Goal: Complete application form: Complete application form

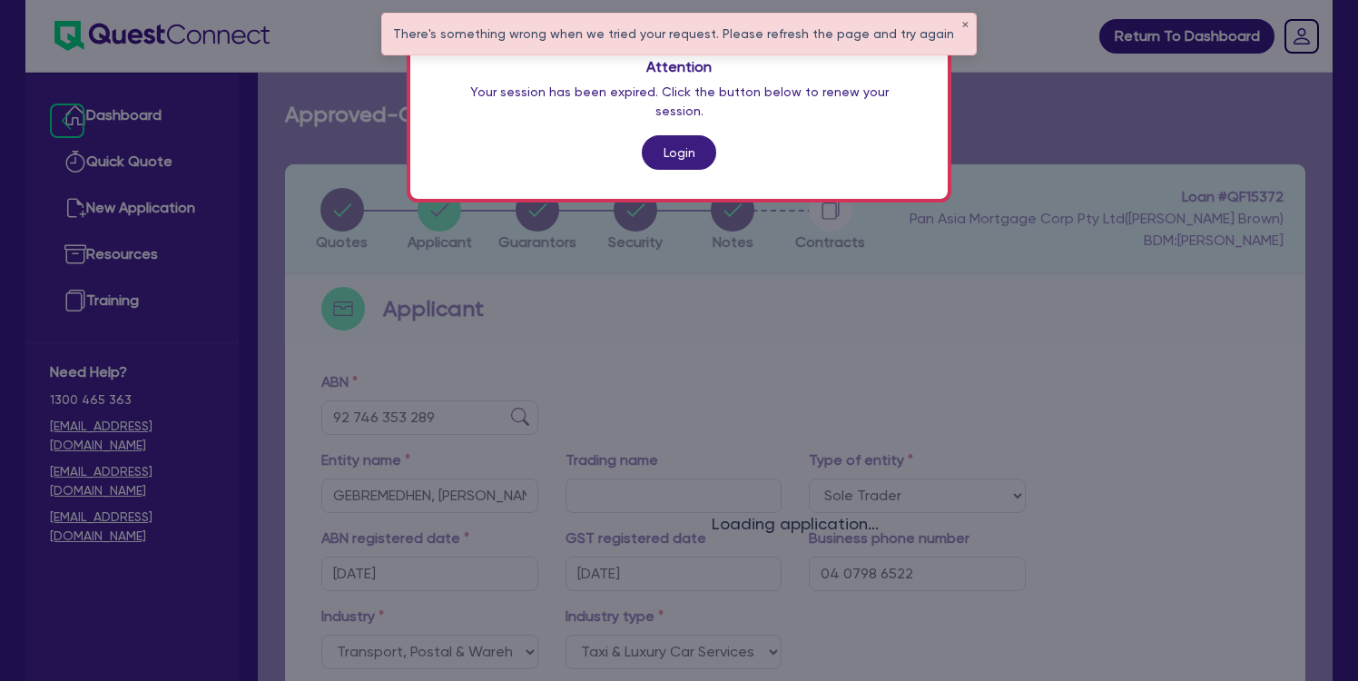
select select "SOLE_TRADER"
select select "TRANSPORT_WAREHOUSING"
select select "TAXI_LUXURY_CAR_SERVICES"
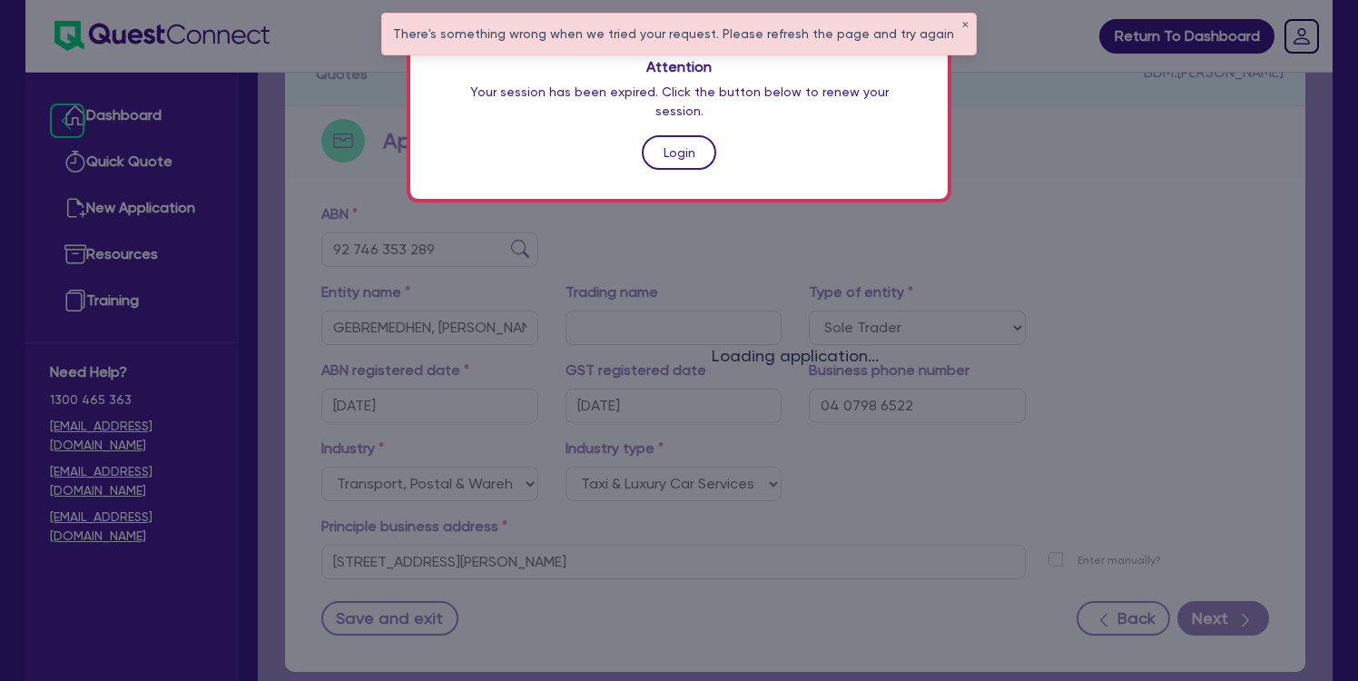
click at [690, 135] on link "Login" at bounding box center [679, 152] width 74 height 34
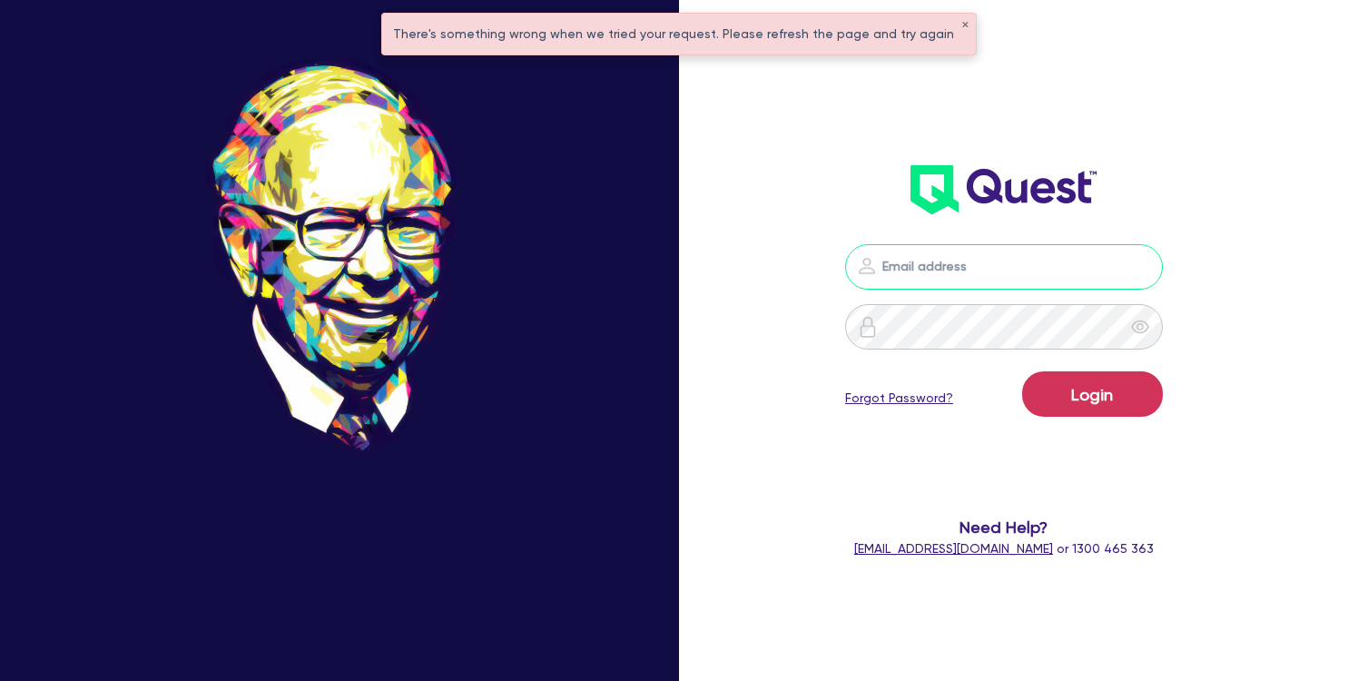
click at [938, 280] on input "email" at bounding box center [1004, 266] width 318 height 45
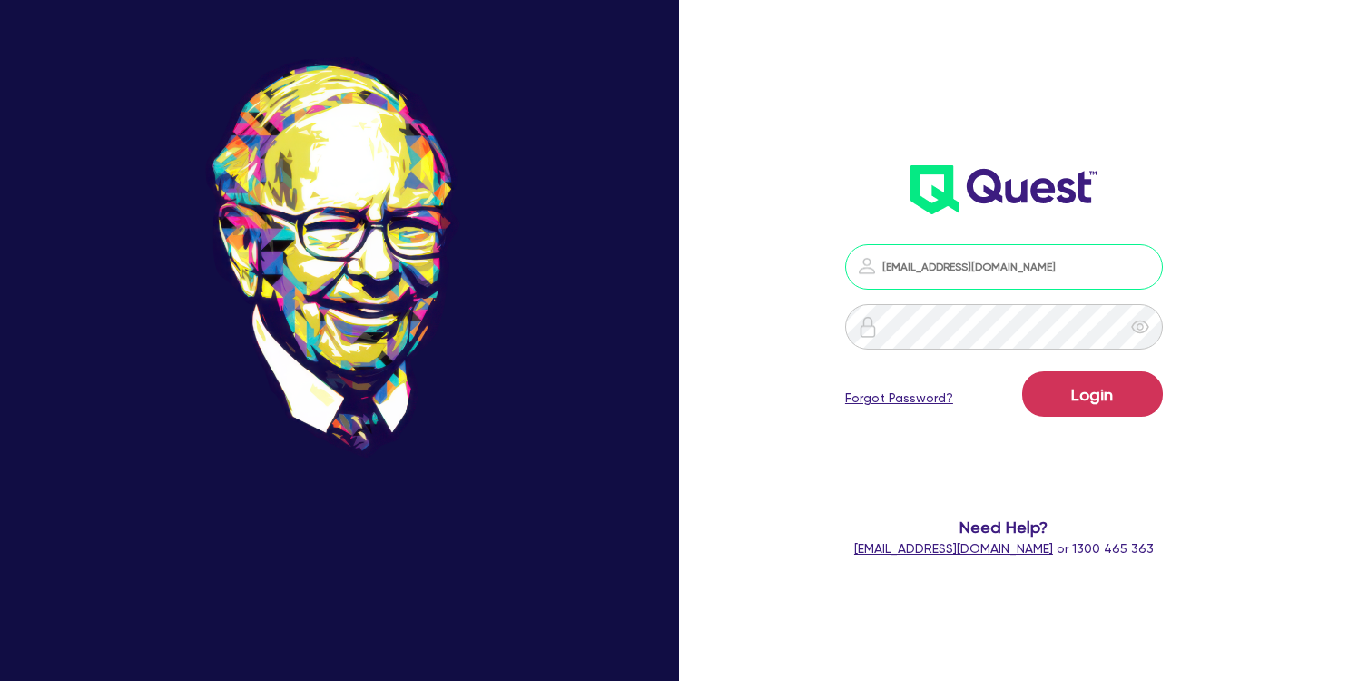
type input "[EMAIL_ADDRESS][DOMAIN_NAME]"
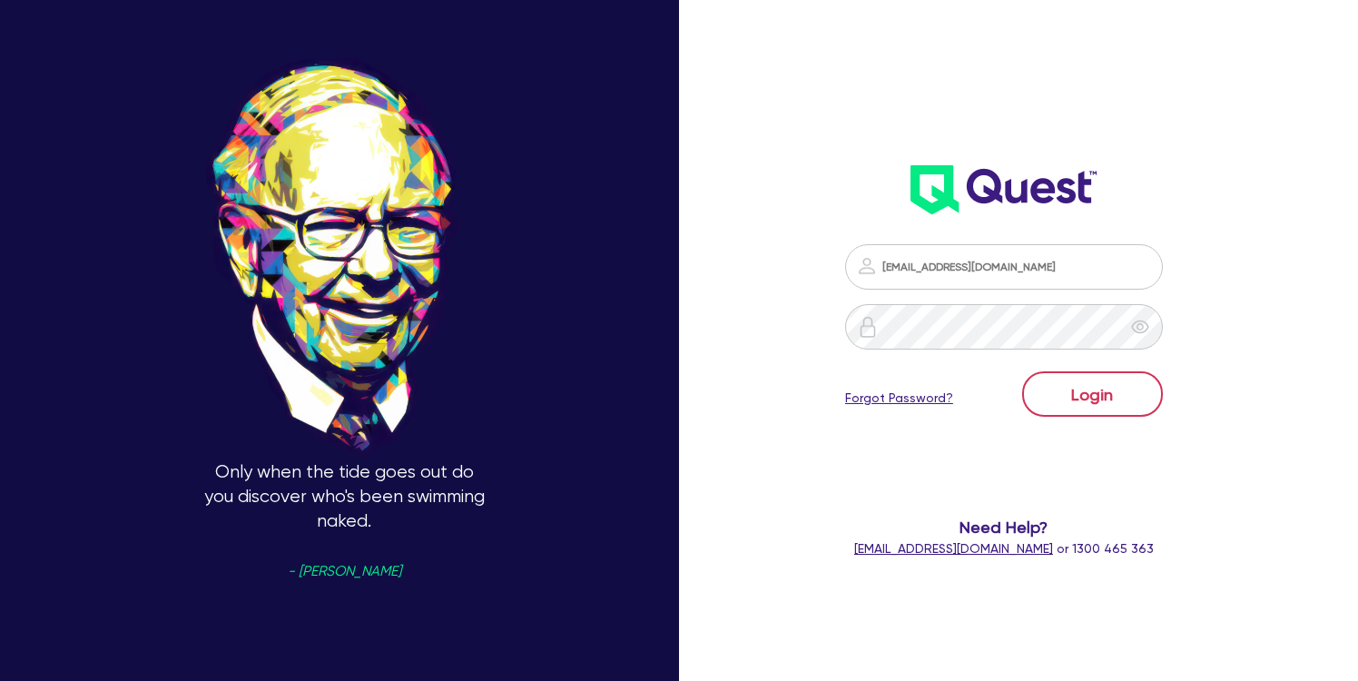
click at [1105, 401] on button "Login" at bounding box center [1092, 393] width 141 height 45
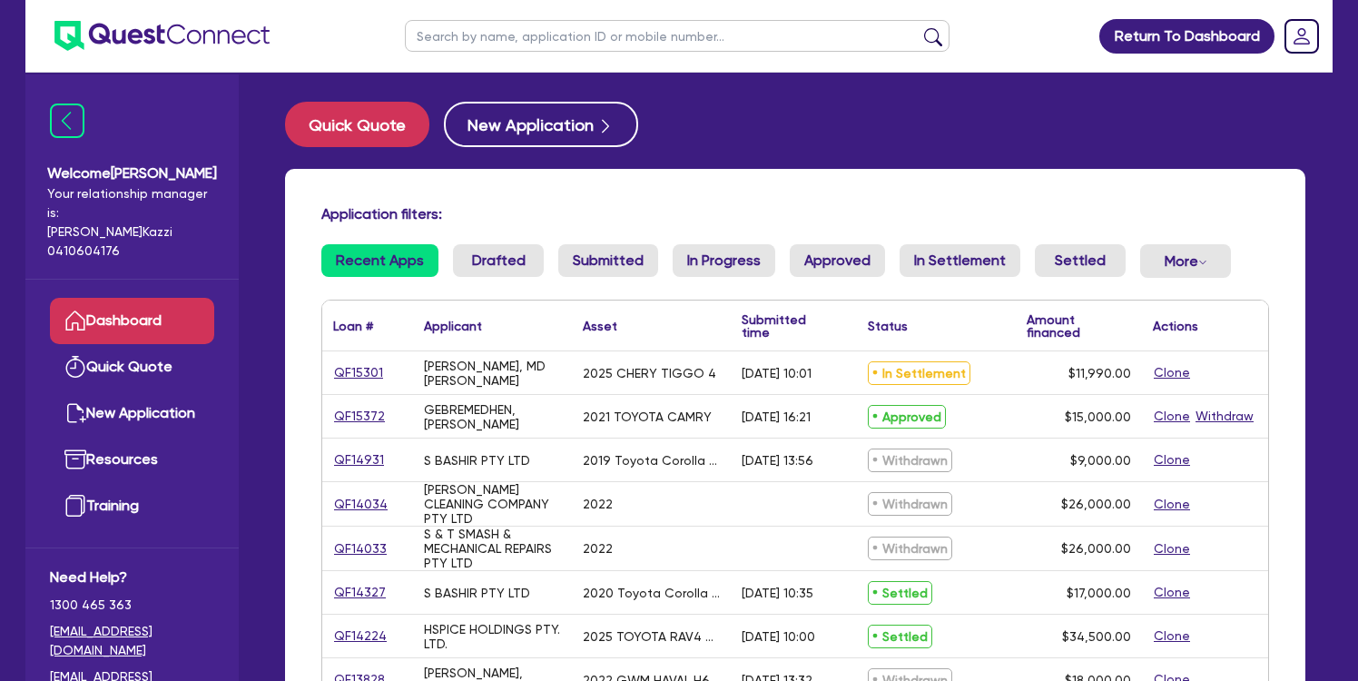
click at [364, 419] on link "QF15372" at bounding box center [359, 416] width 53 height 21
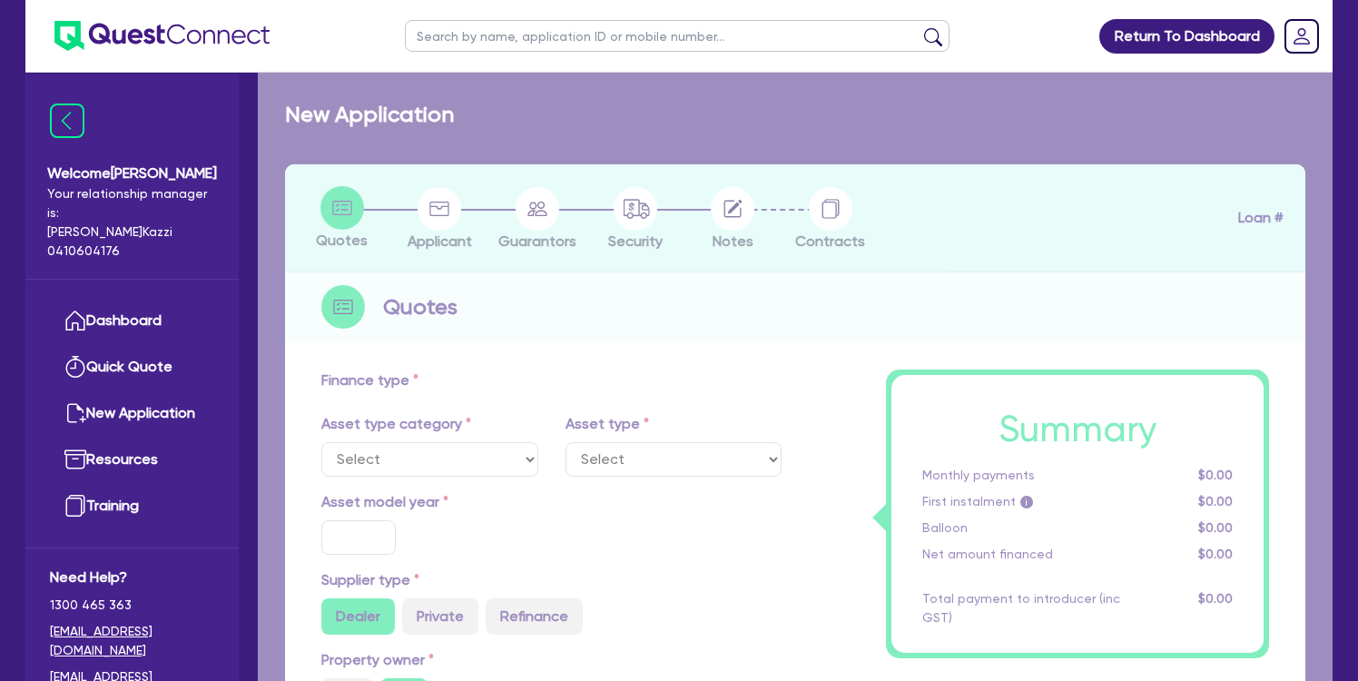
select select "CARS_AND_LIGHT_TRUCKS"
type input "2021"
radio input "false"
radio input "true"
type input "19,733.98"
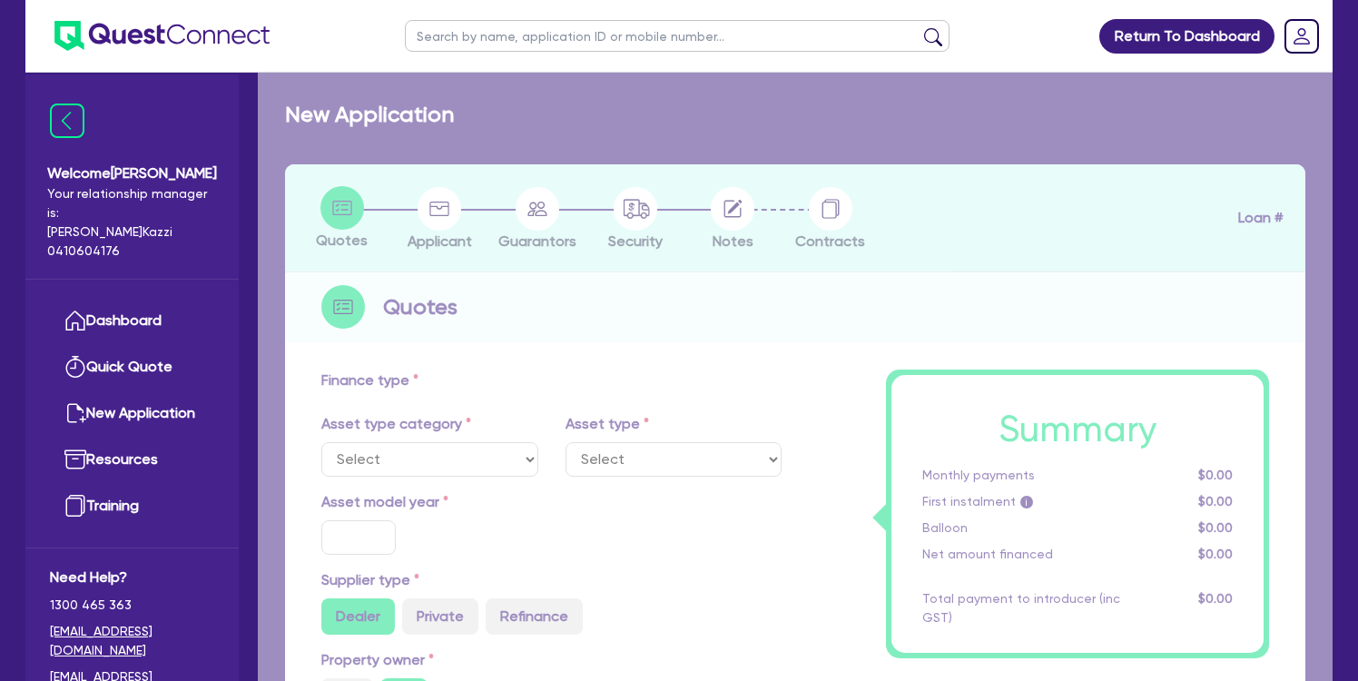
type input "4,733.98"
type input "5.06"
type input "760"
radio input "true"
type input "15.95"
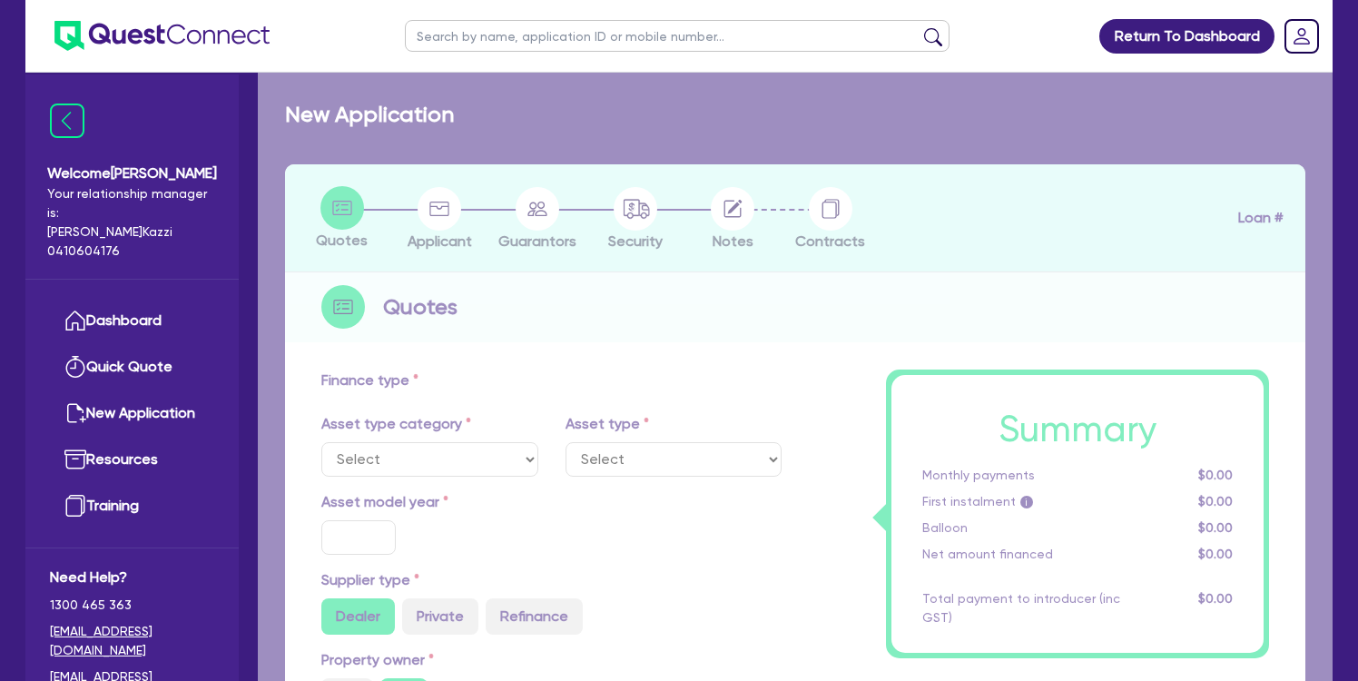
type input "350"
select select "PASSENGER_VEHICLES"
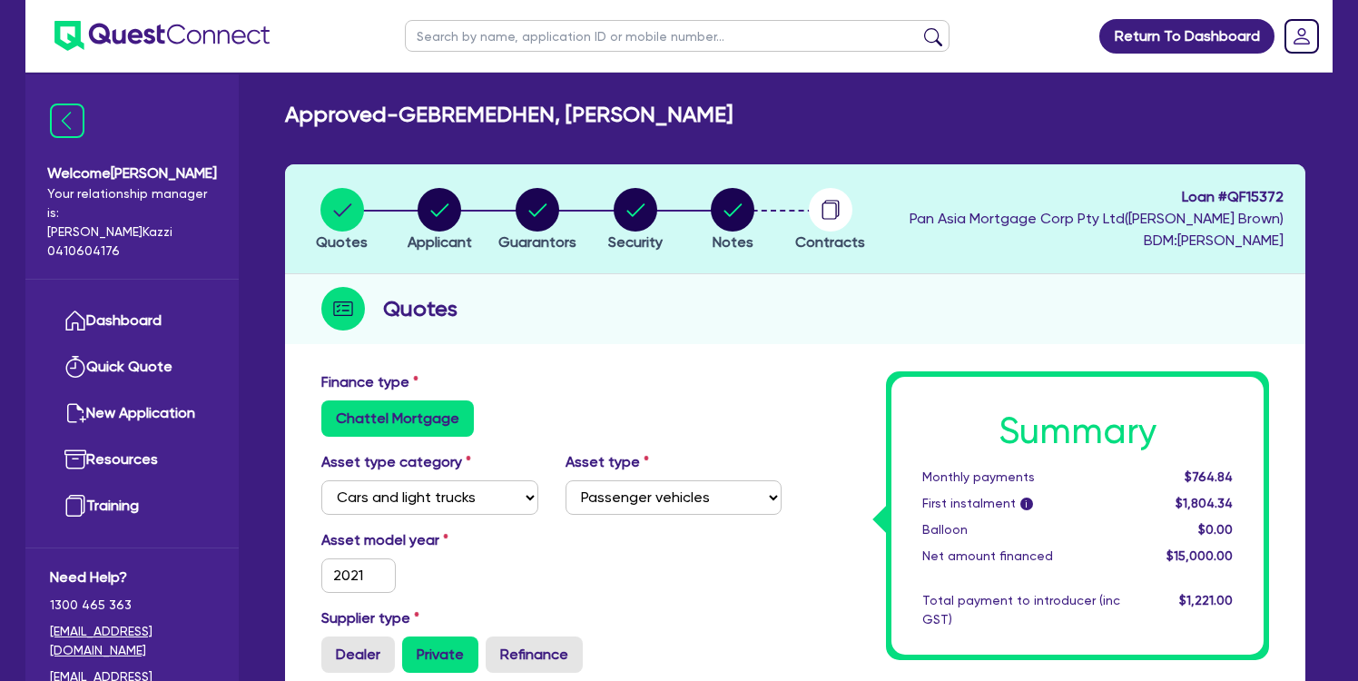
click at [839, 242] on span "Contracts" at bounding box center [830, 241] width 70 height 17
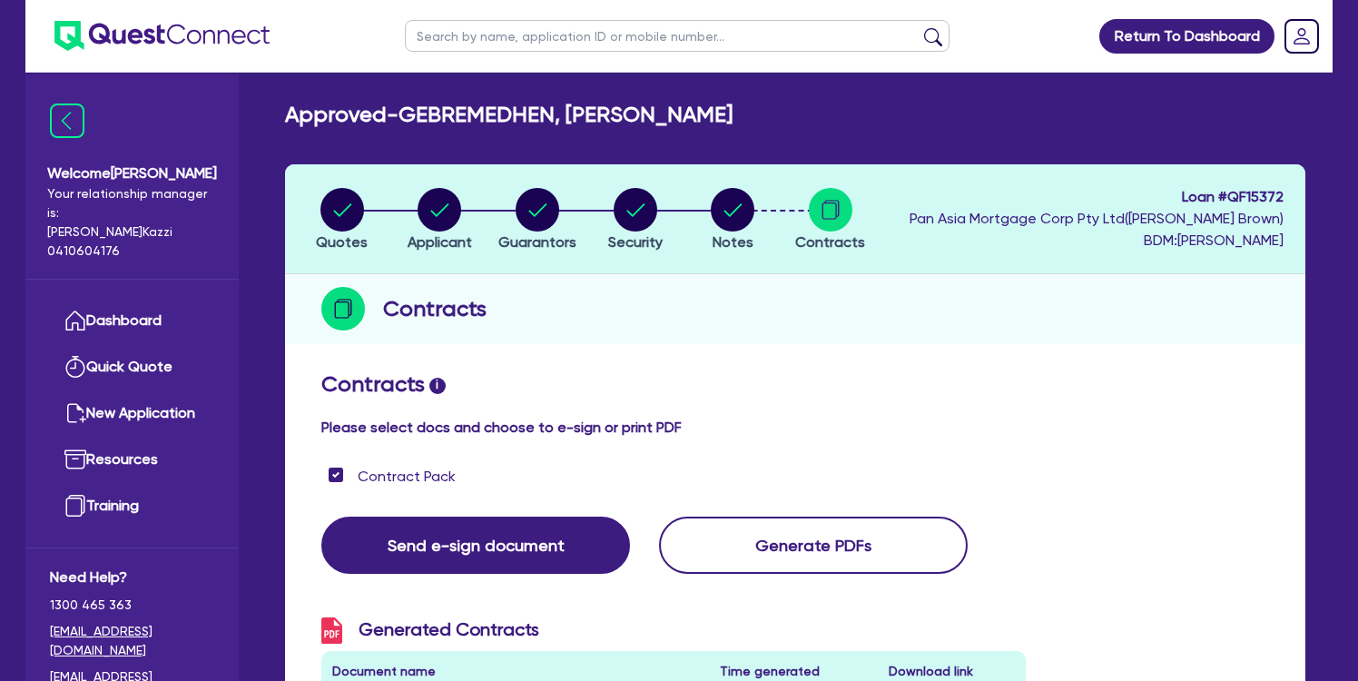
click at [339, 218] on circle "button" at bounding box center [342, 210] width 44 height 44
select select "CARS_AND_LIGHT_TRUCKS"
select select "PASSENGER_VEHICLES"
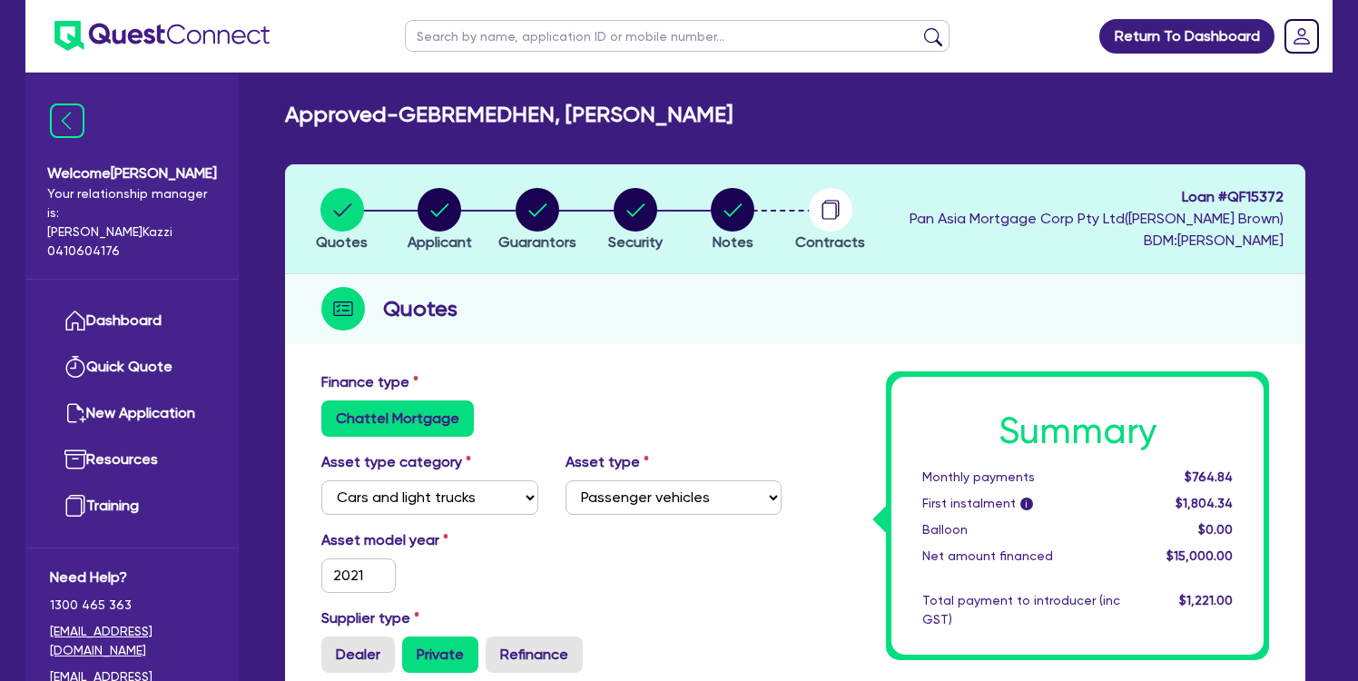
click at [834, 238] on span "Contracts" at bounding box center [830, 241] width 70 height 17
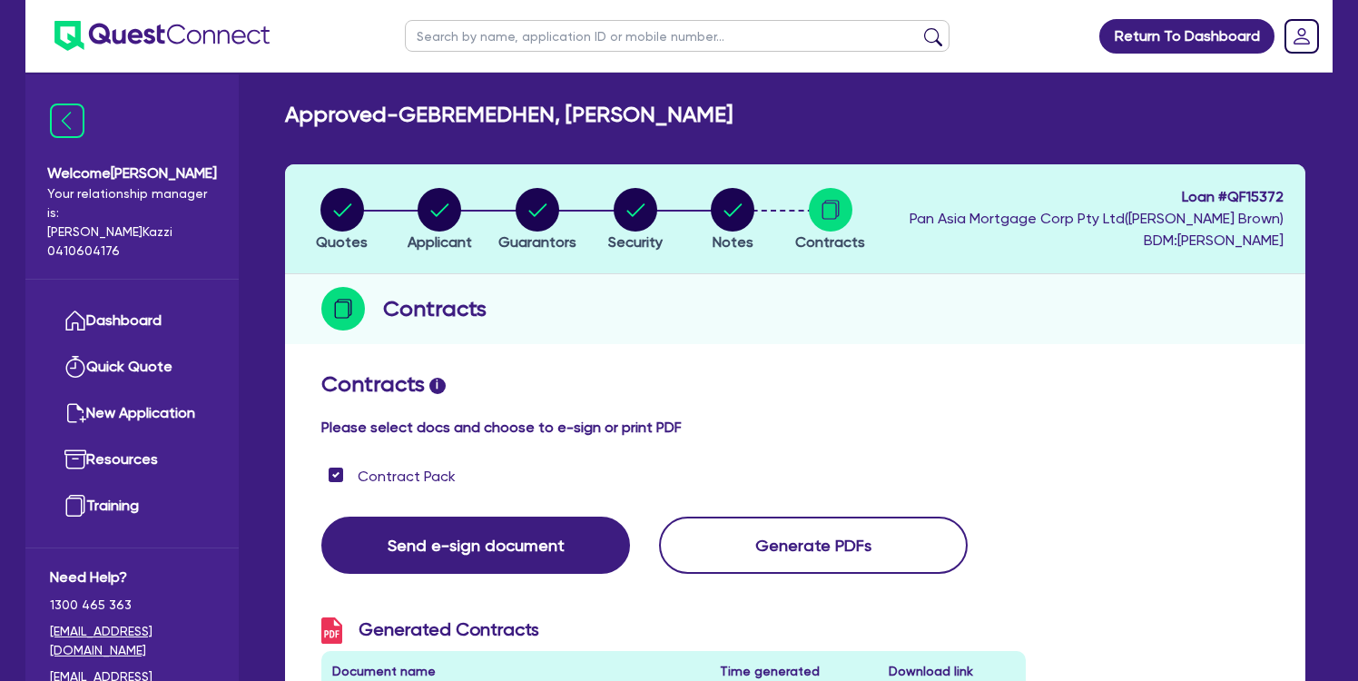
click at [638, 240] on span "Security" at bounding box center [635, 241] width 54 height 17
select select "CARS_AND_LIGHT_TRUCKS"
select select "PASSENGER_VEHICLES"
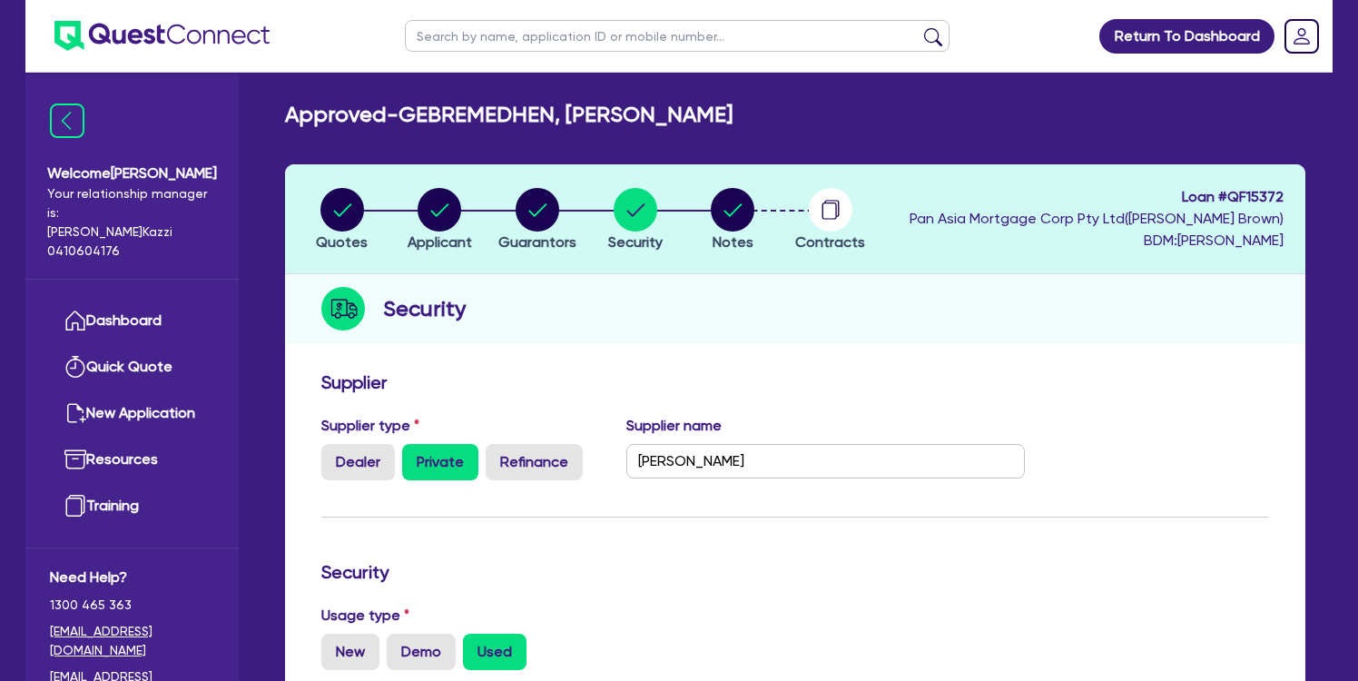
click at [841, 229] on icon "button" at bounding box center [831, 210] width 44 height 44
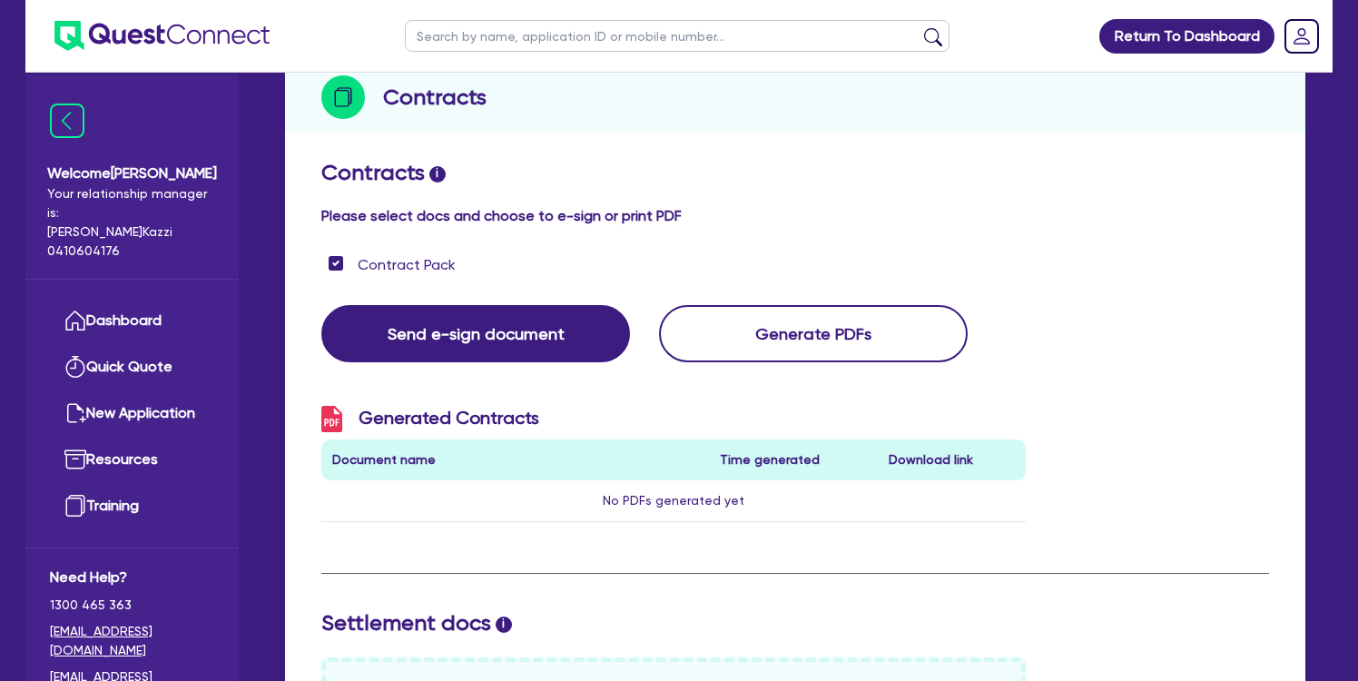
scroll to position [242, 0]
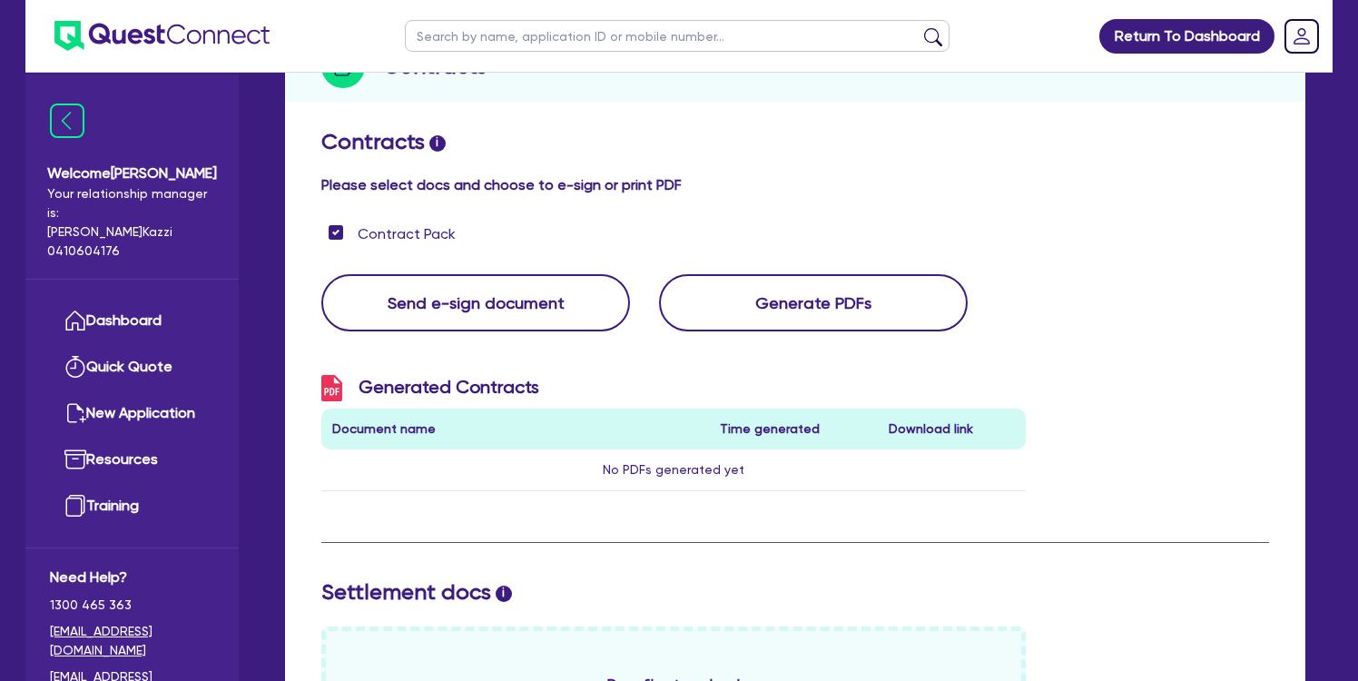
click at [454, 295] on button "Send e-sign document" at bounding box center [475, 302] width 309 height 57
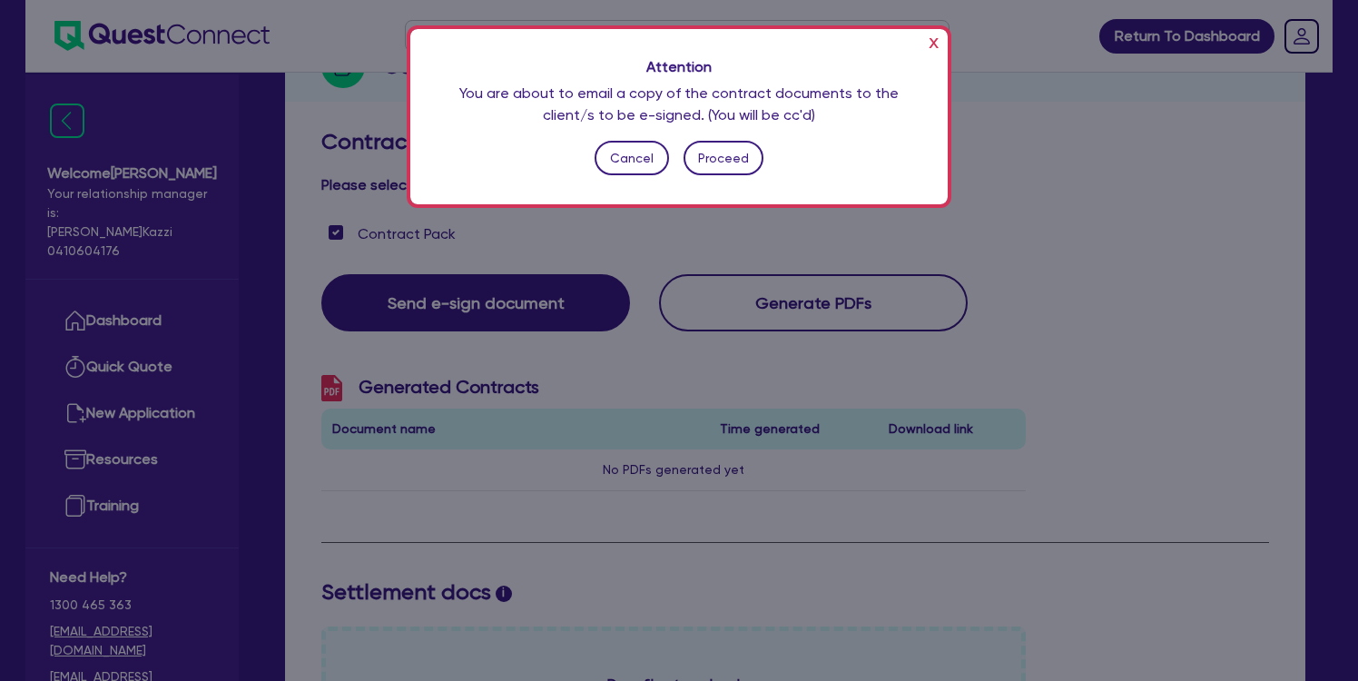
click at [729, 163] on button "Proceed" at bounding box center [724, 158] width 81 height 34
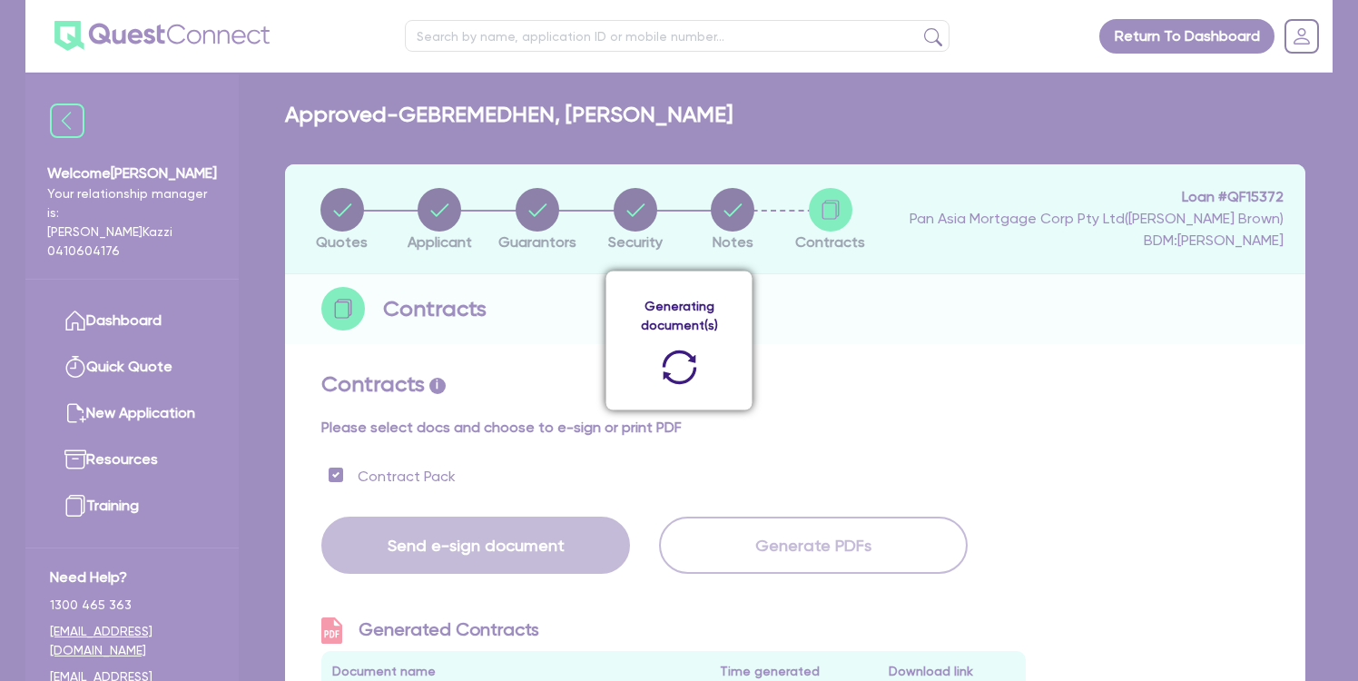
scroll to position [0, 0]
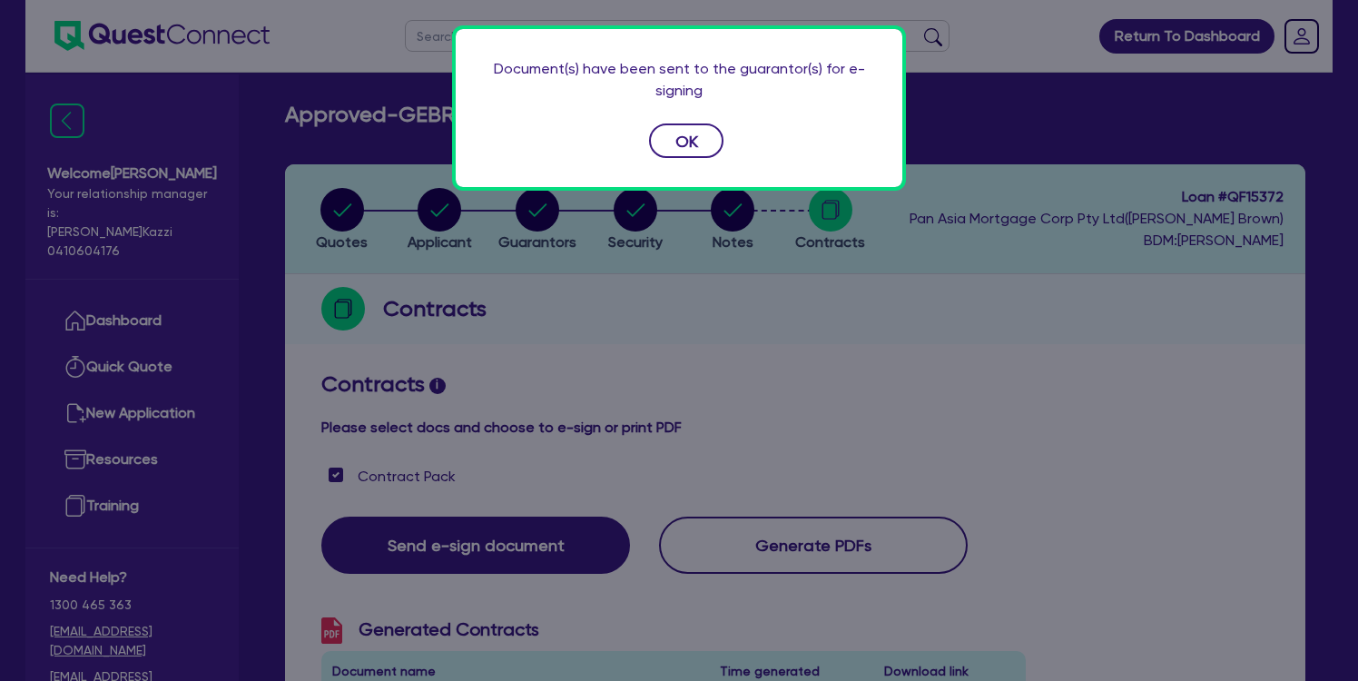
click at [698, 132] on button "OK" at bounding box center [686, 140] width 74 height 34
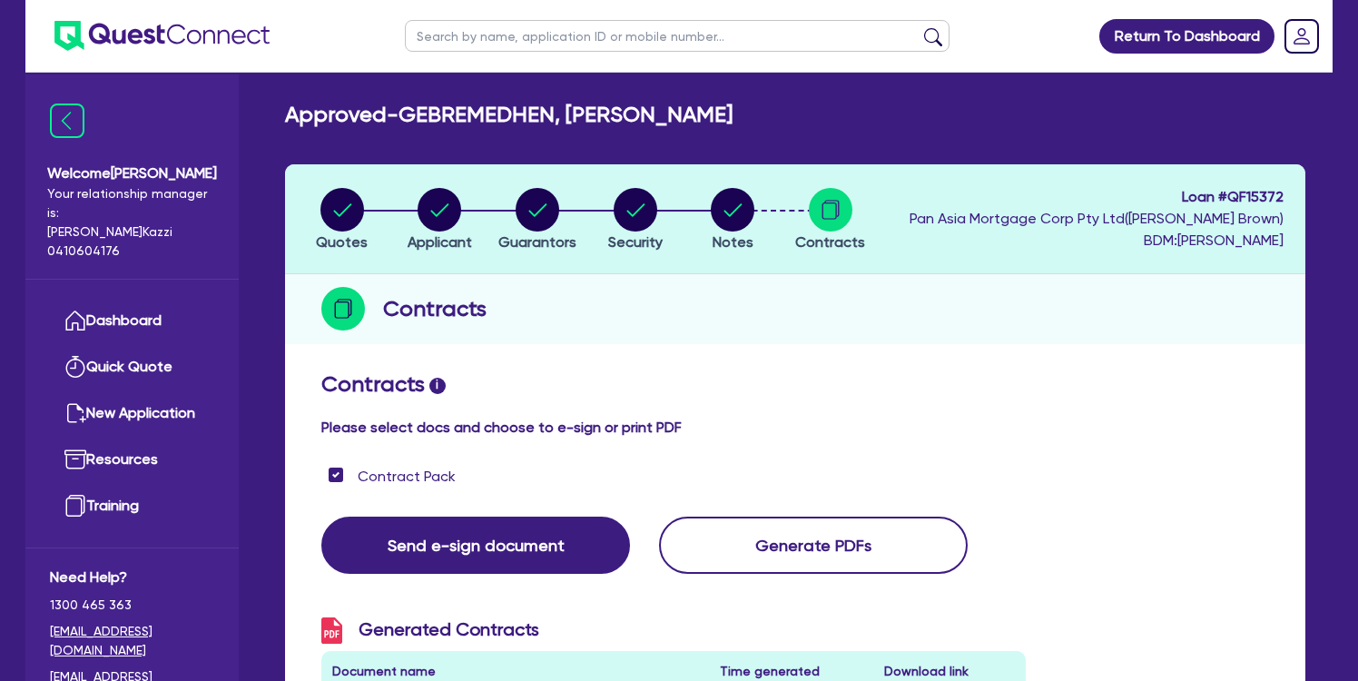
click at [326, 214] on circle "button" at bounding box center [342, 210] width 44 height 44
select select "CARS_AND_LIGHT_TRUCKS"
select select "PASSENGER_VEHICLES"
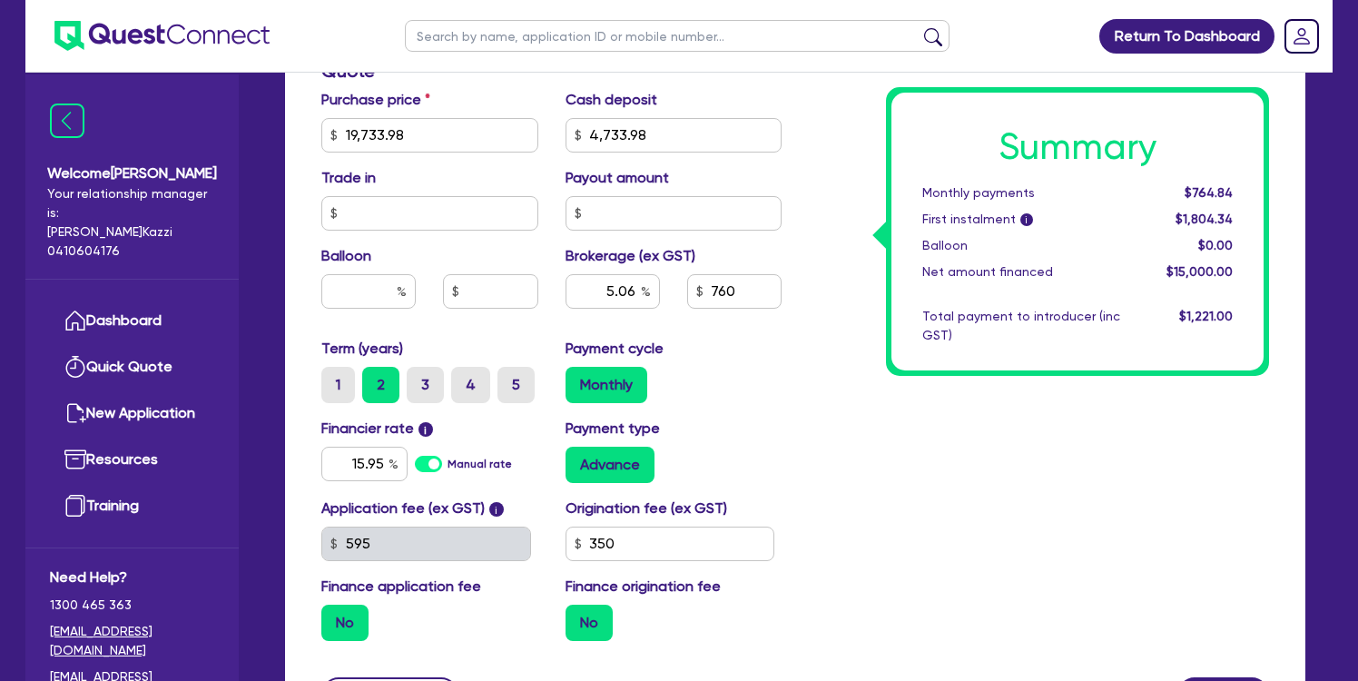
scroll to position [745, 0]
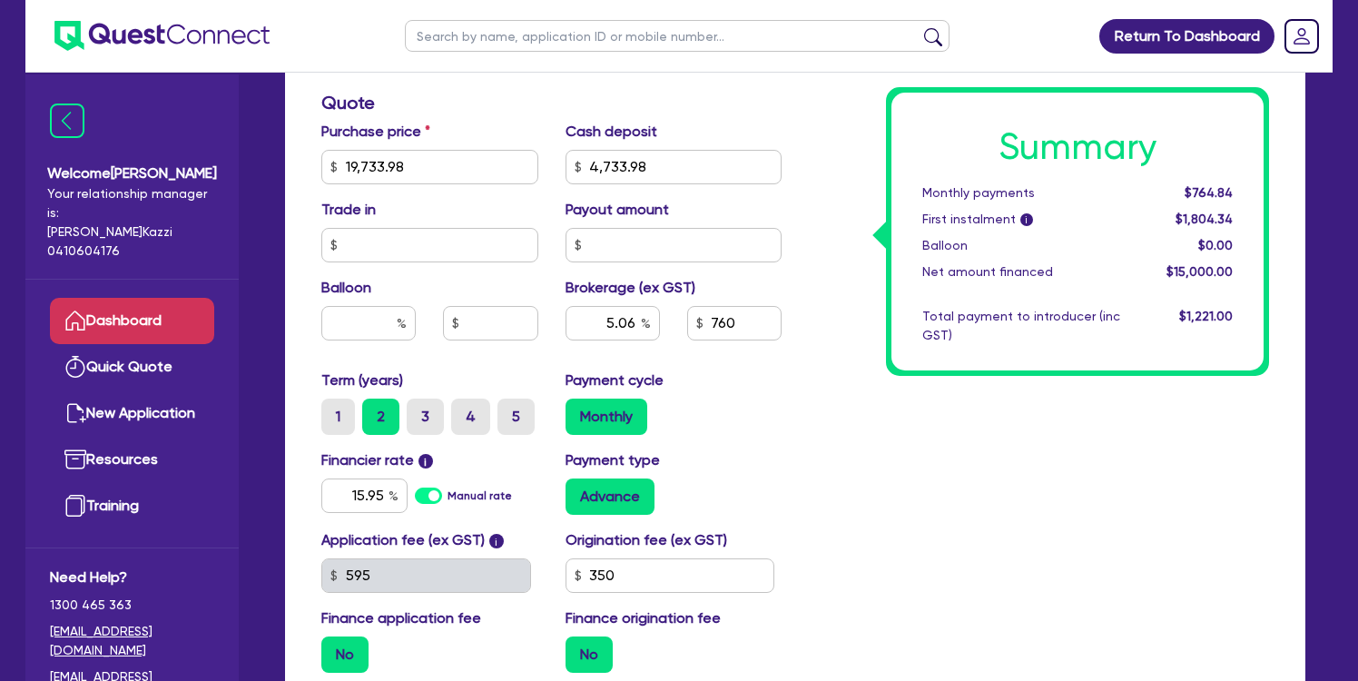
click at [130, 312] on link "Dashboard" at bounding box center [132, 321] width 164 height 46
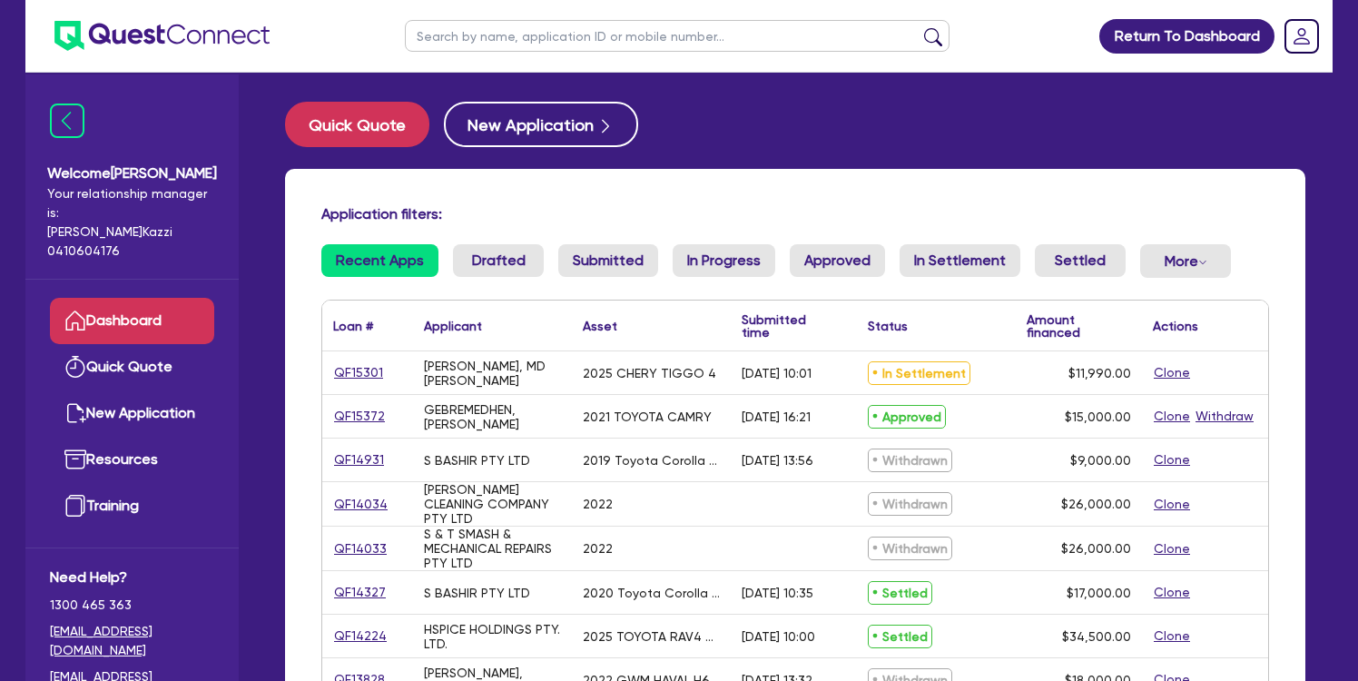
click at [359, 415] on link "QF15372" at bounding box center [359, 416] width 53 height 21
select select "CARS_AND_LIGHT_TRUCKS"
select select "PASSENGER_VEHICLES"
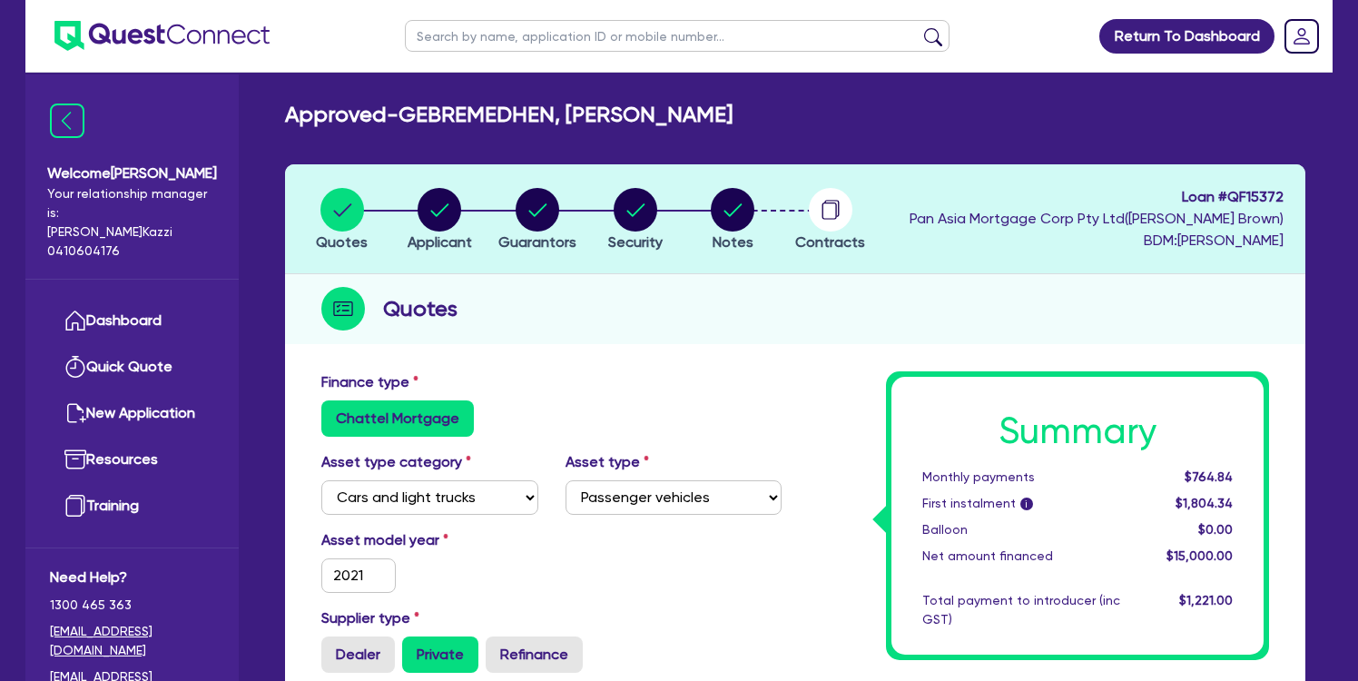
click at [829, 235] on span "Contracts" at bounding box center [830, 241] width 70 height 17
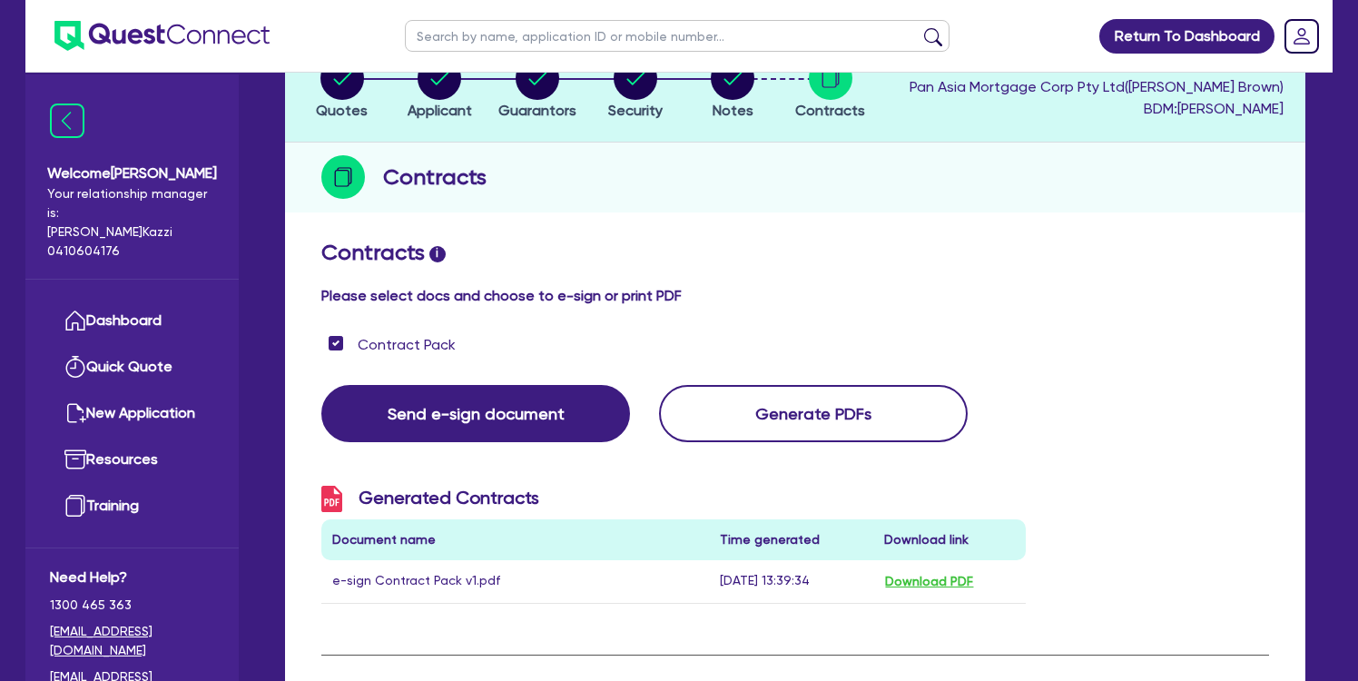
scroll to position [259, 0]
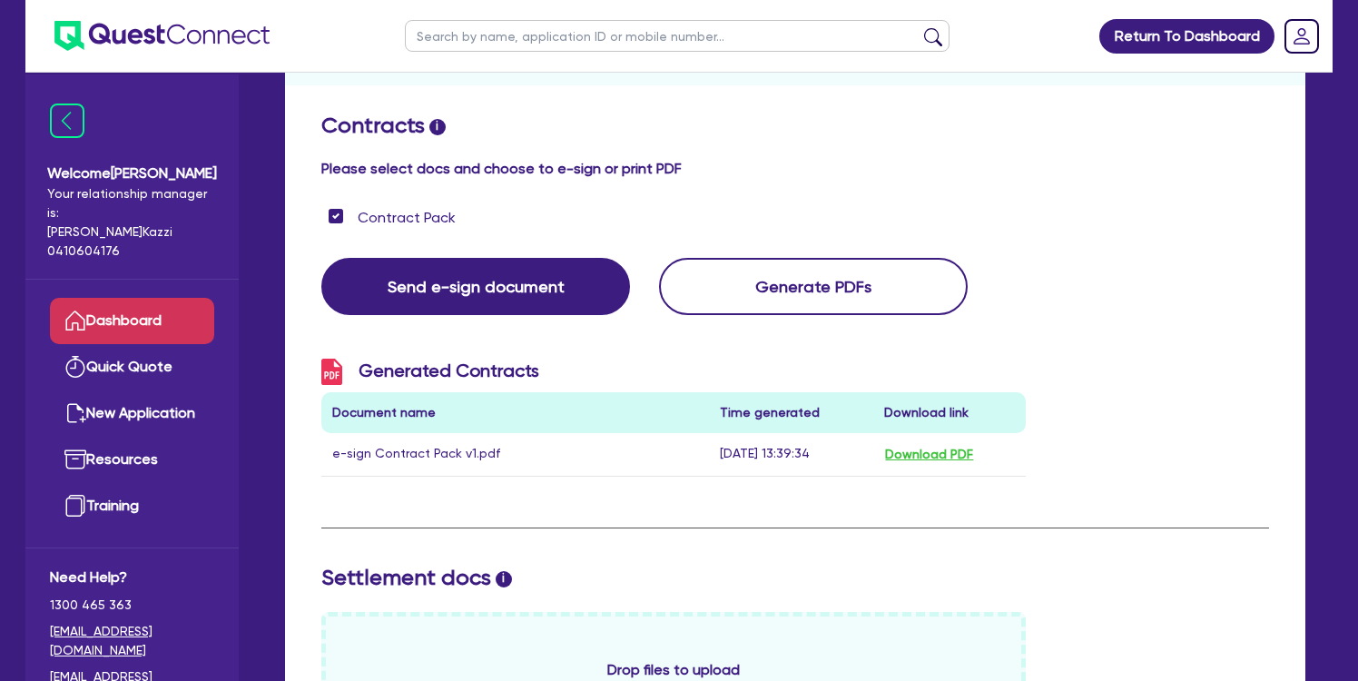
click at [130, 303] on link "Dashboard" at bounding box center [132, 321] width 164 height 46
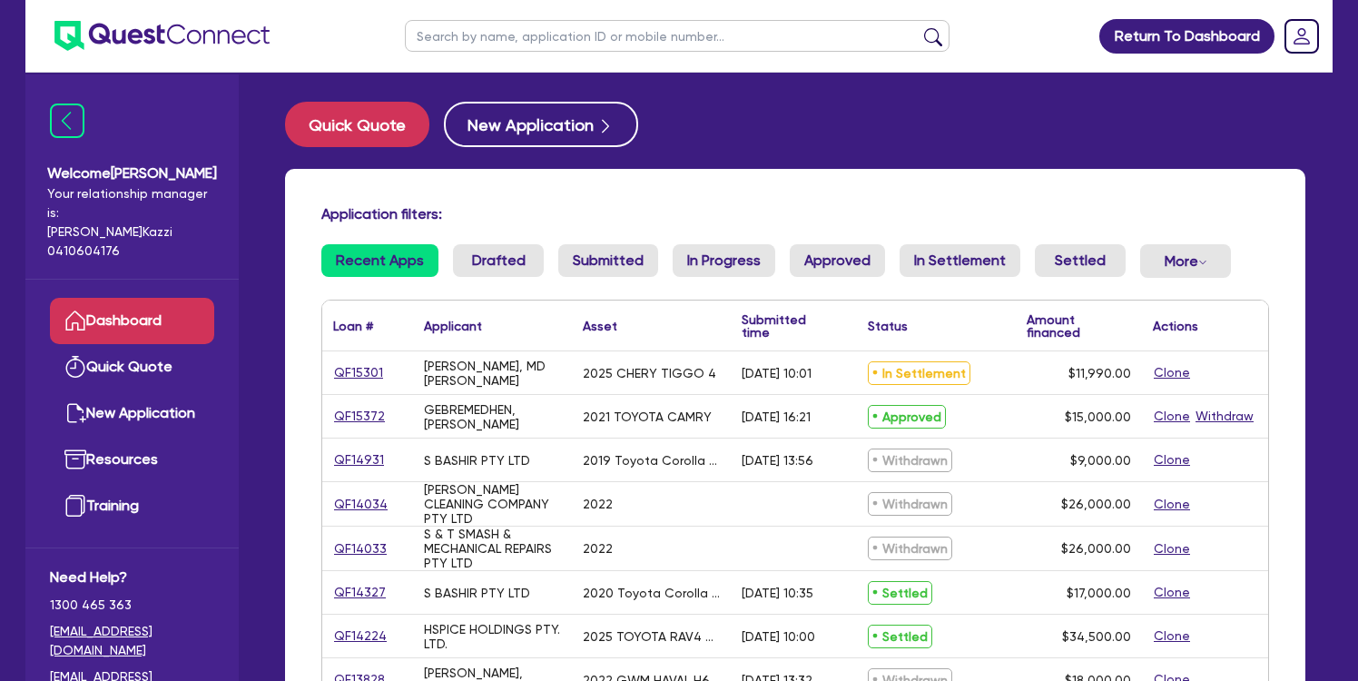
click at [369, 372] on link "QF15301" at bounding box center [358, 372] width 51 height 21
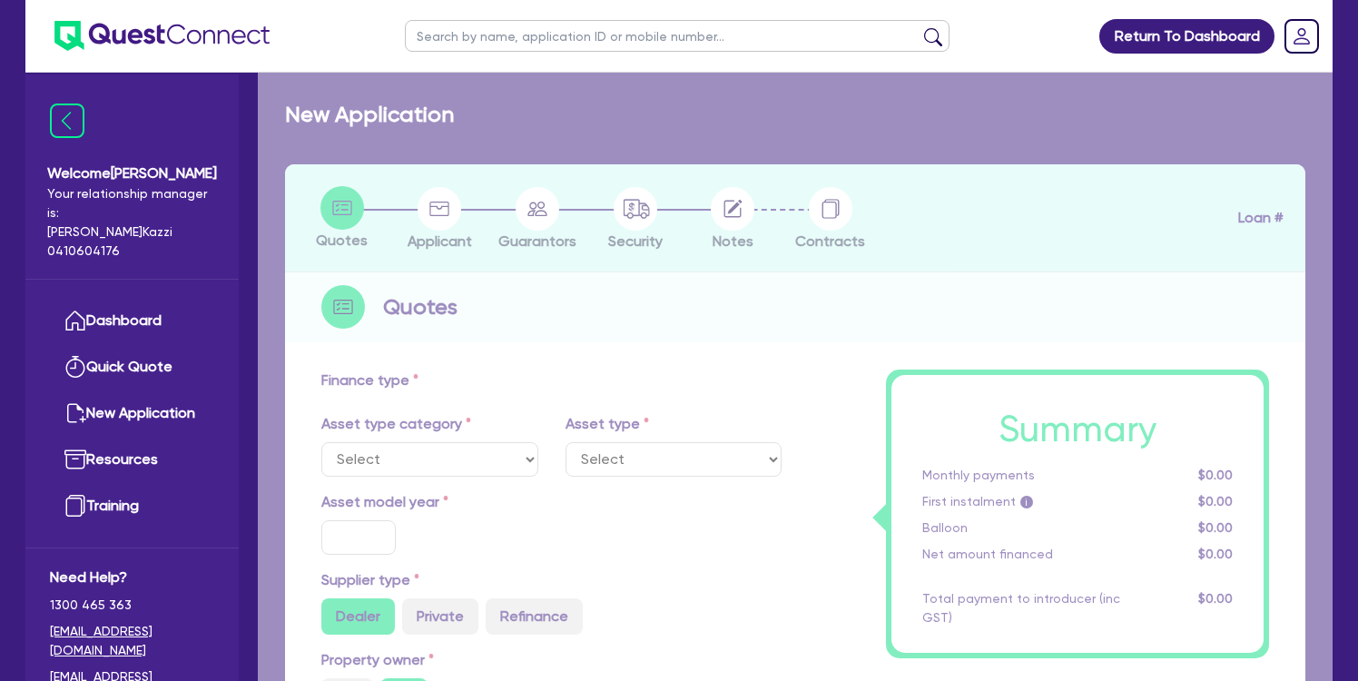
select select "CARS_AND_LIGHT_TRUCKS"
type input "2025"
type input "27,490"
type input "15,500"
type input "3.10"
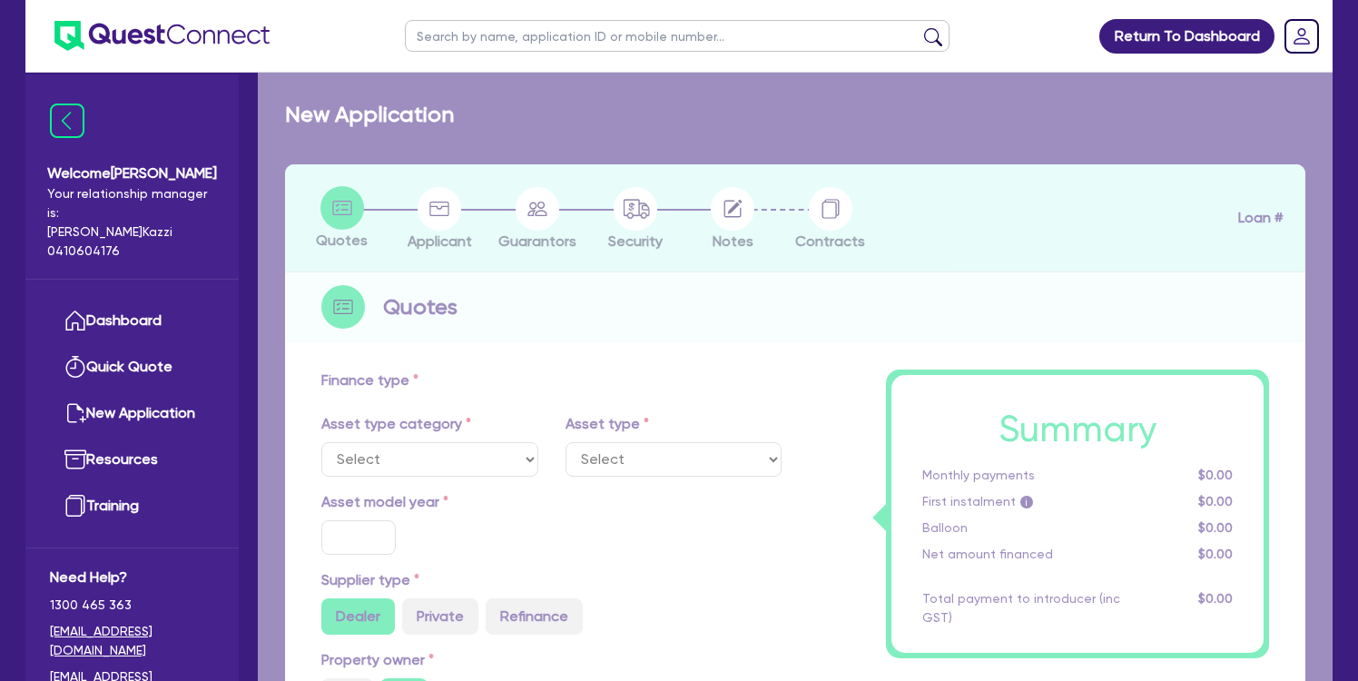
type input "372"
radio input "true"
type input "14.95"
type input "350"
select select "PASSENGER_VEHICLES"
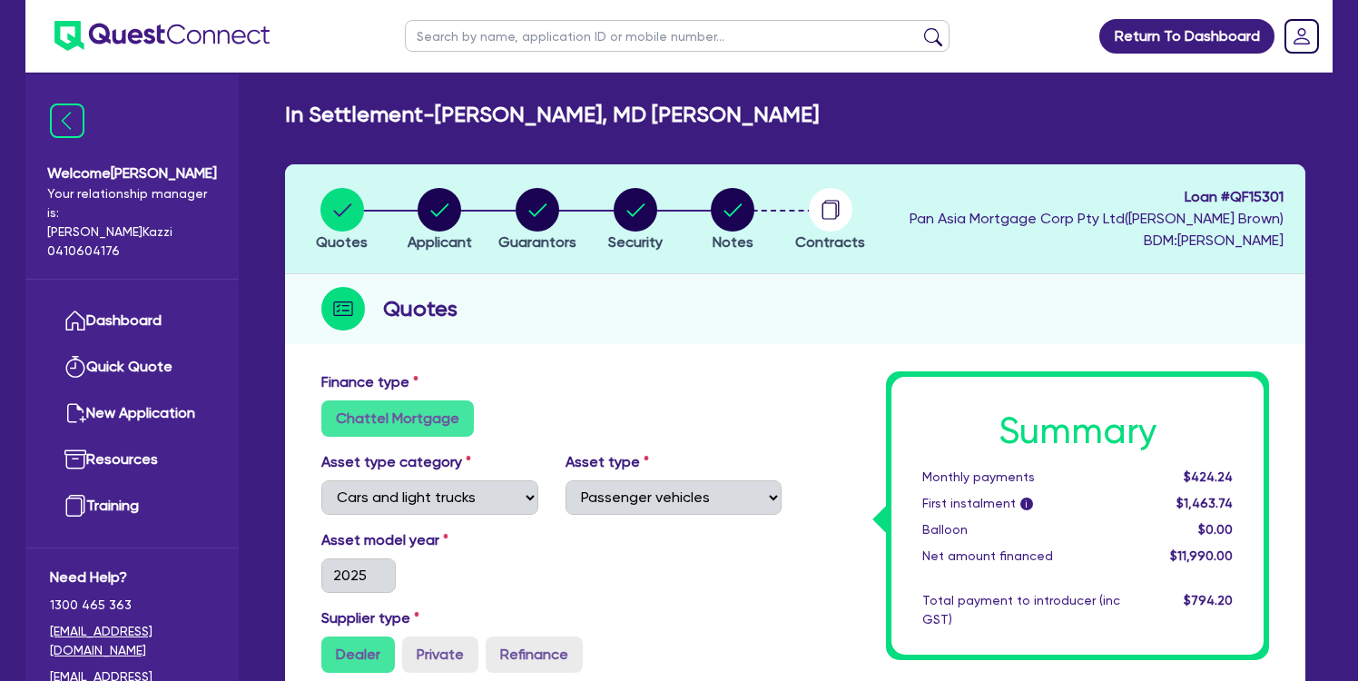
click at [839, 199] on circle "button" at bounding box center [831, 210] width 44 height 44
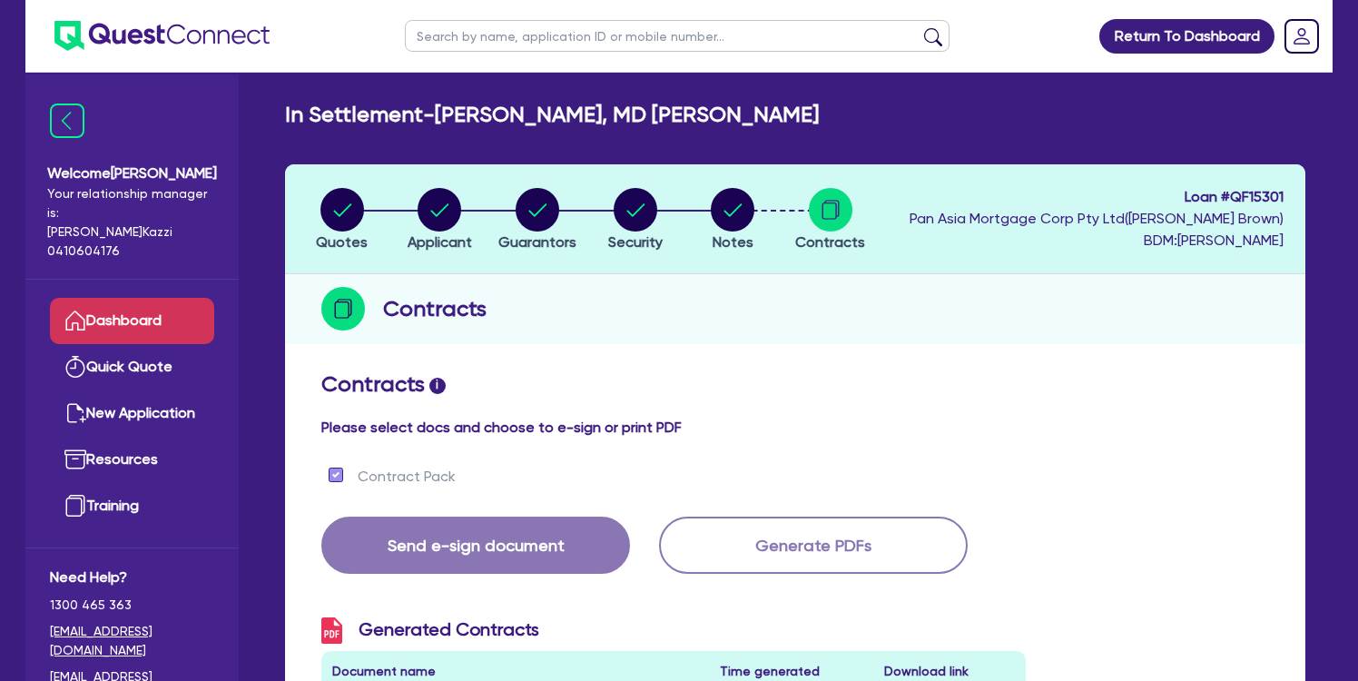
click at [122, 303] on link "Dashboard" at bounding box center [132, 321] width 164 height 46
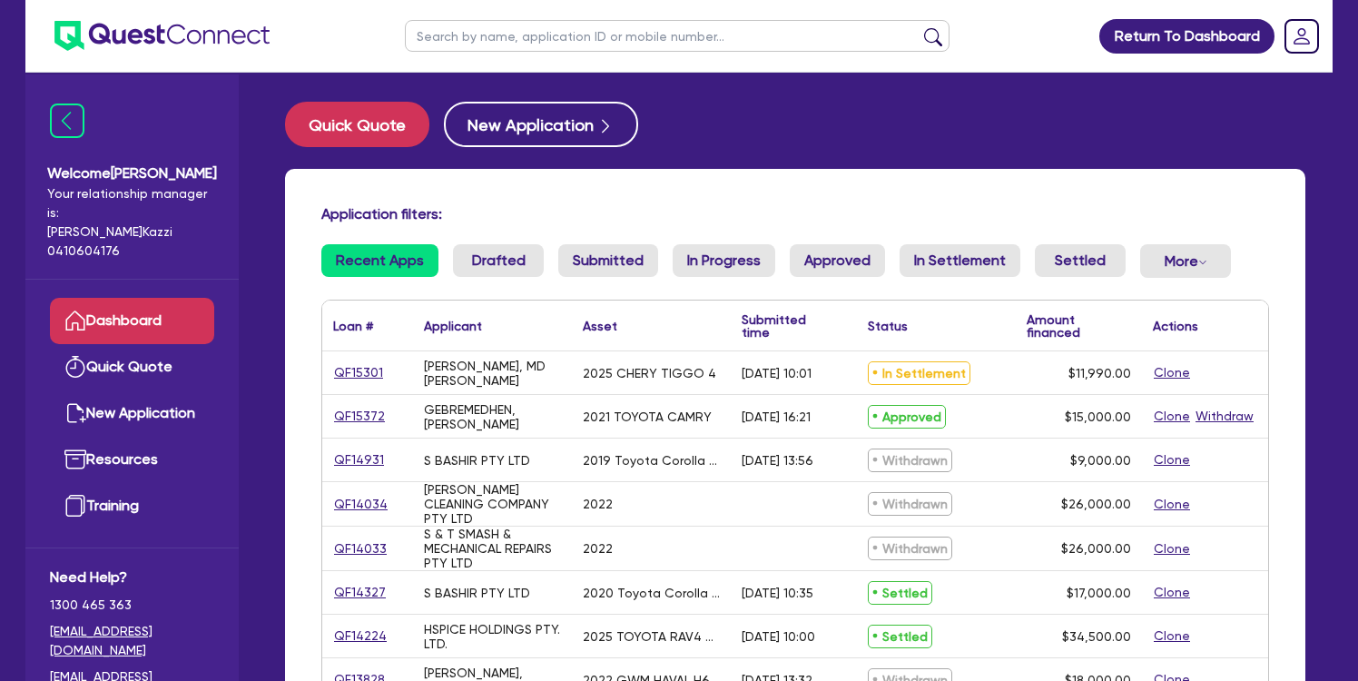
click at [361, 414] on link "QF15372" at bounding box center [359, 416] width 53 height 21
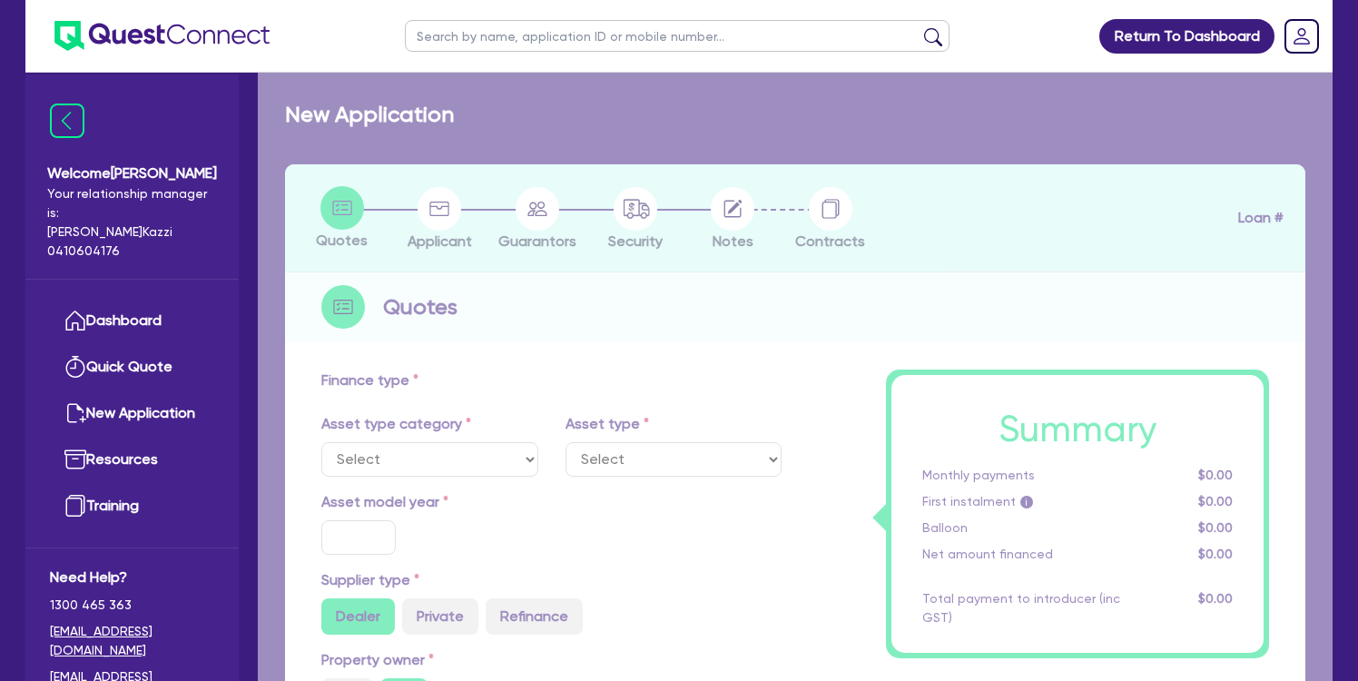
select select "CARS_AND_LIGHT_TRUCKS"
type input "2021"
radio input "false"
radio input "true"
type input "19,733.98"
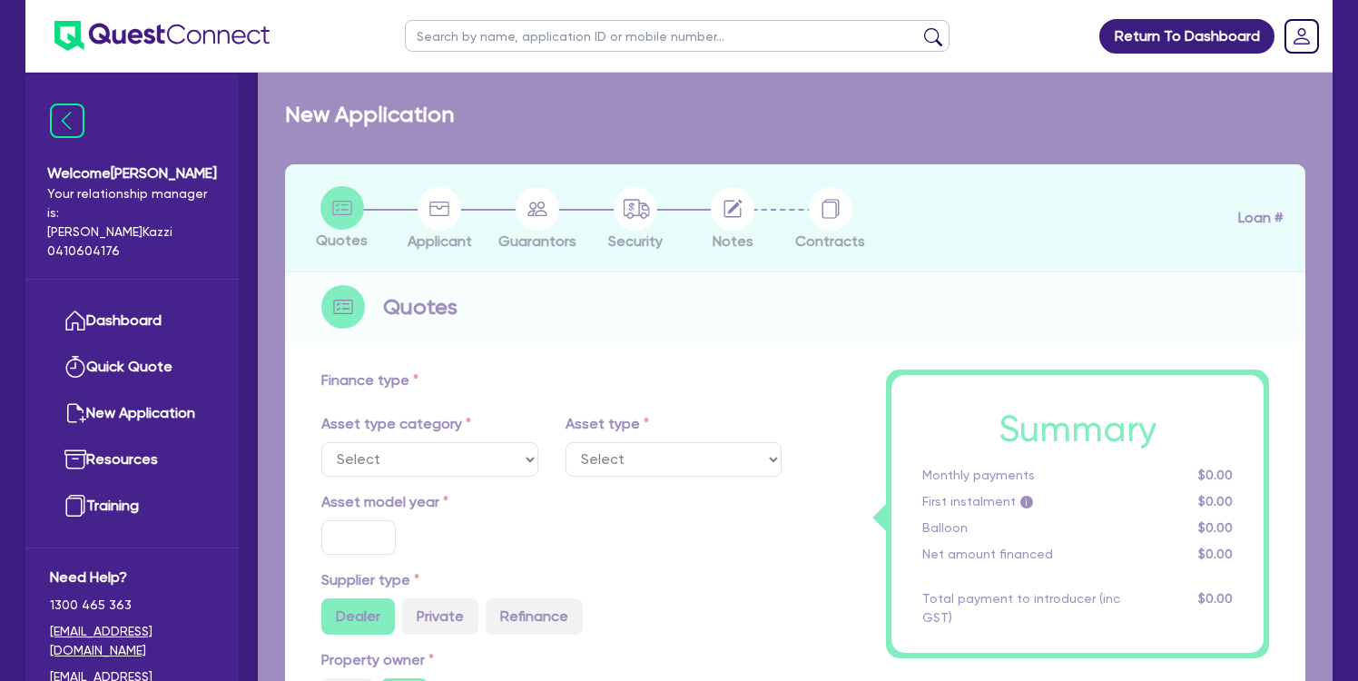
type input "4,733.98"
type input "5.06"
type input "760"
radio input "true"
type input "15.95"
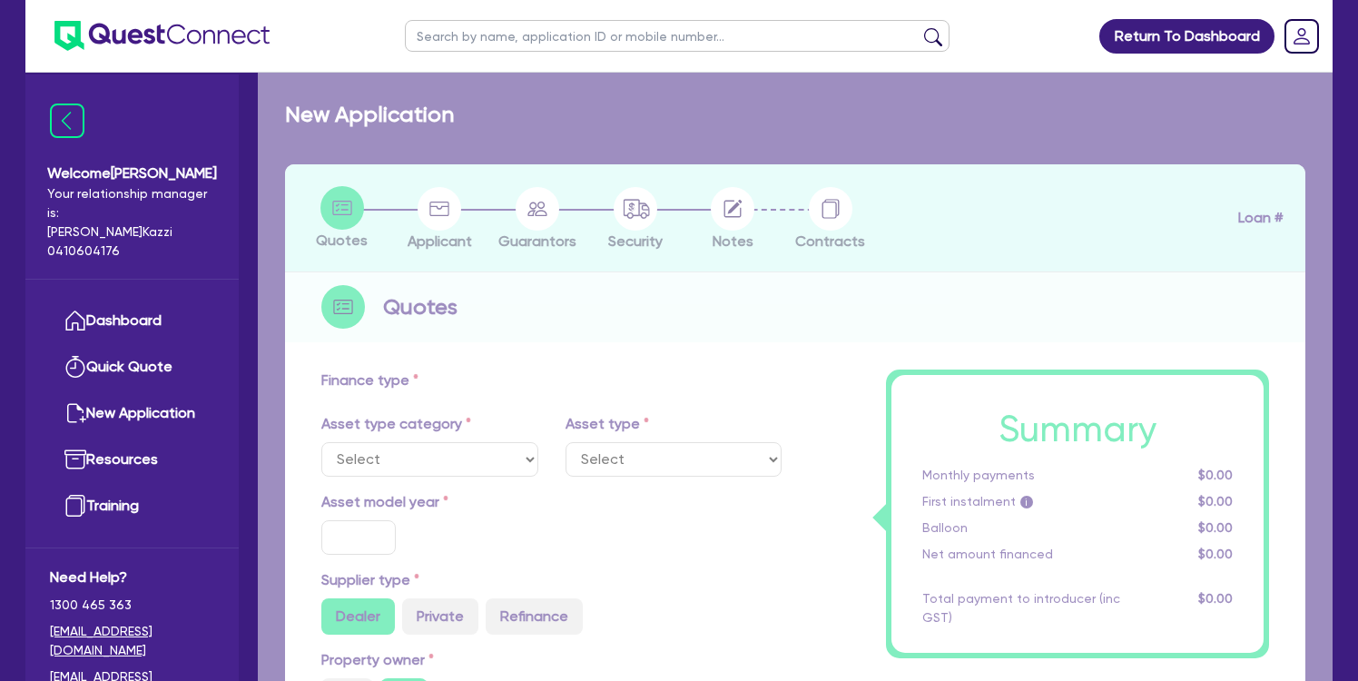
type input "350"
select select "PASSENGER_VEHICLES"
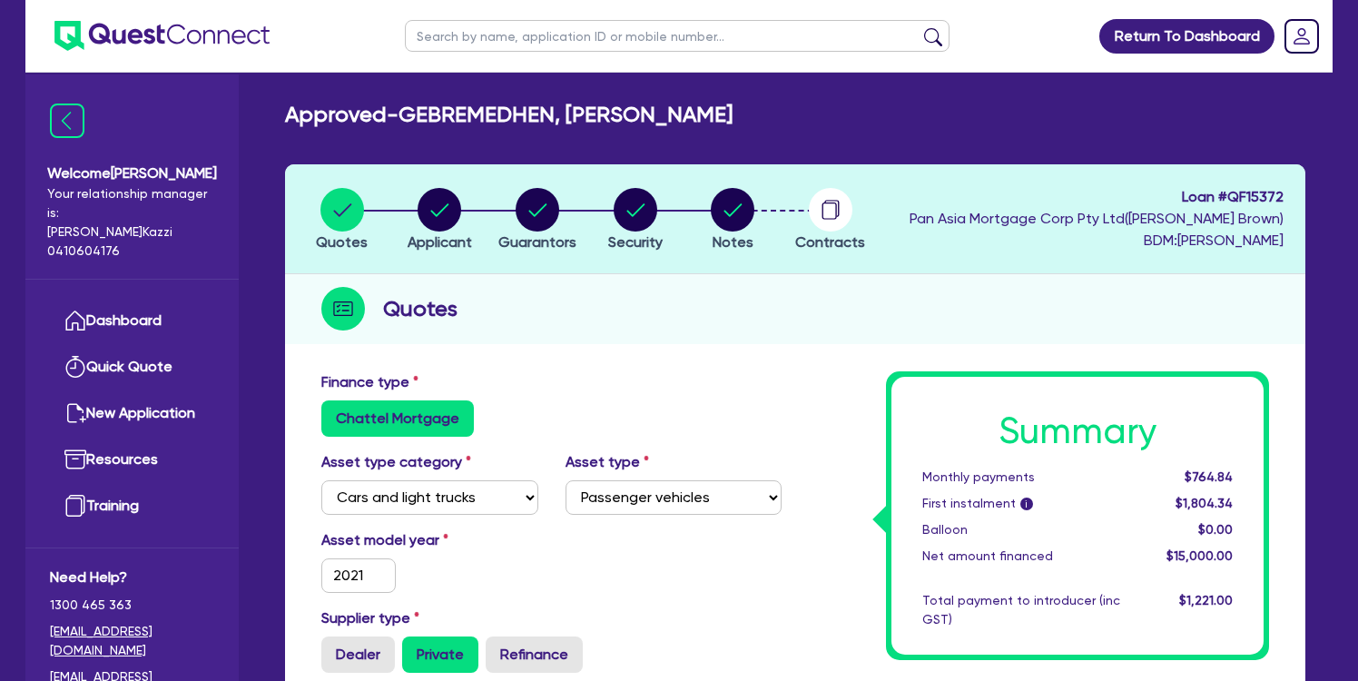
click at [817, 215] on circle "button" at bounding box center [831, 210] width 44 height 44
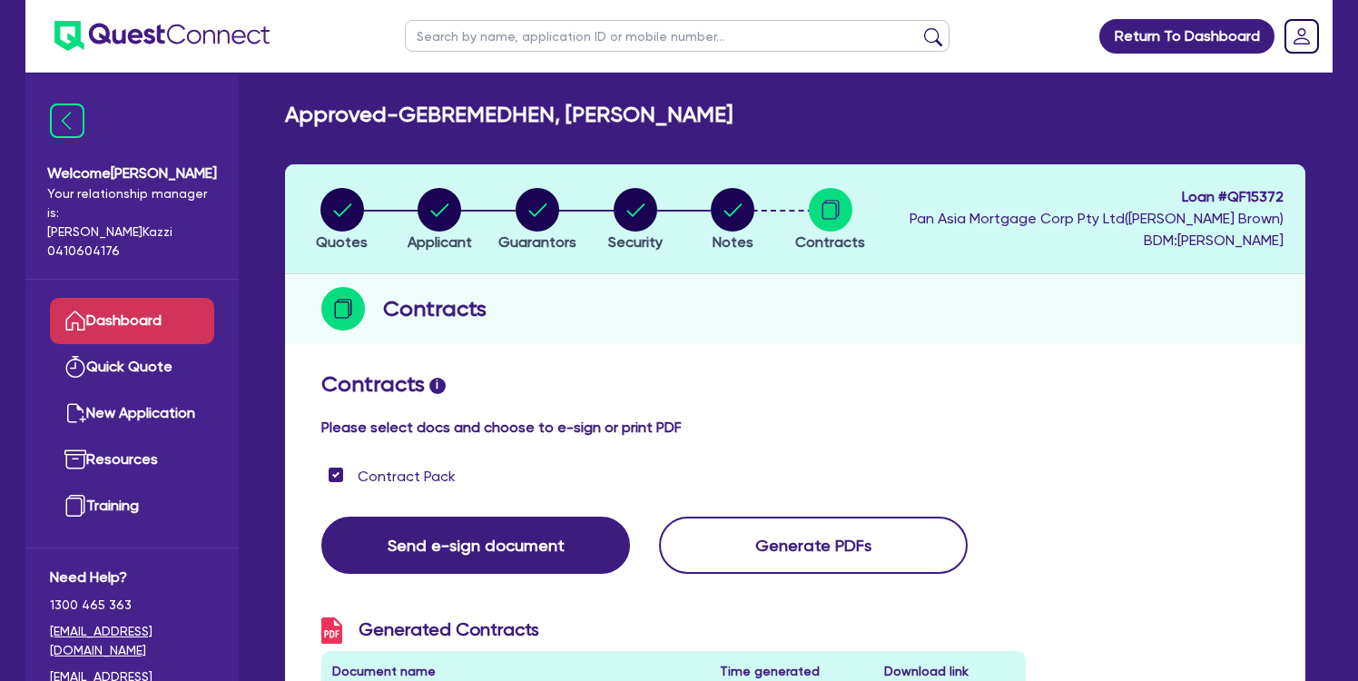
click at [96, 300] on link "Dashboard" at bounding box center [132, 321] width 164 height 46
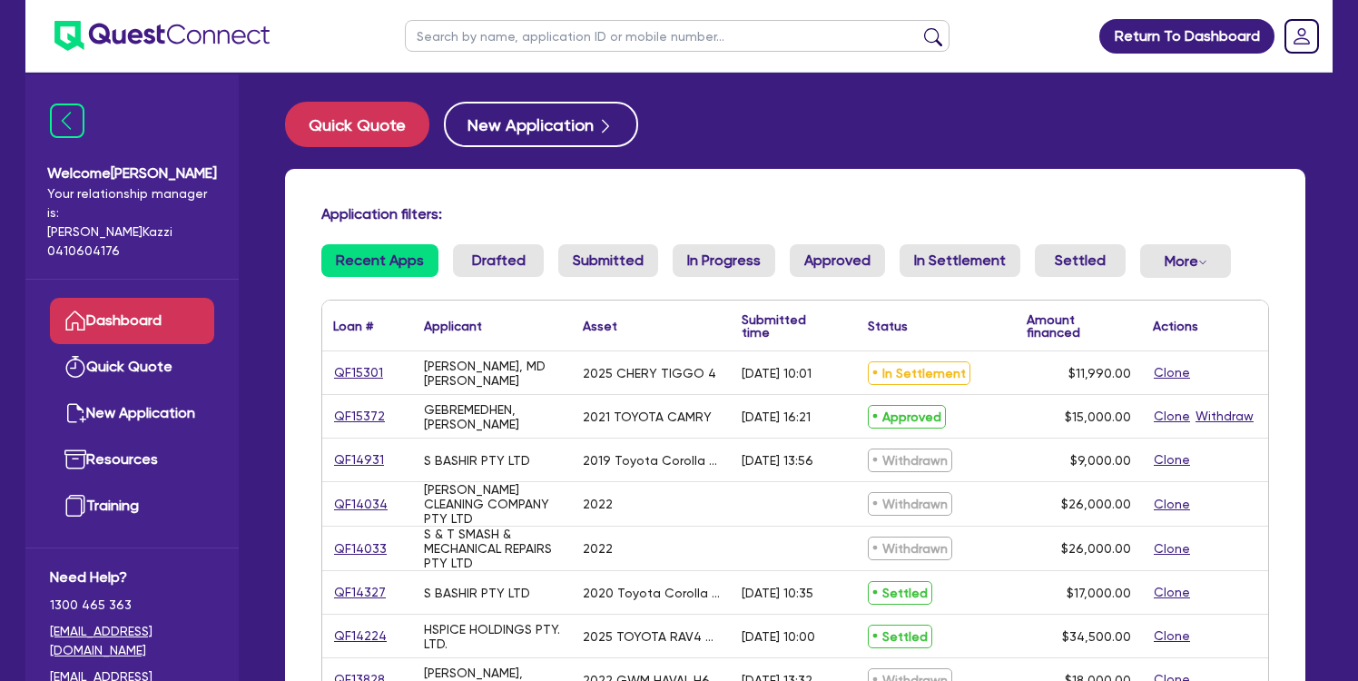
click at [368, 413] on link "QF15372" at bounding box center [359, 416] width 53 height 21
select select "CARS_AND_LIGHT_TRUCKS"
select select "PASSENGER_VEHICLES"
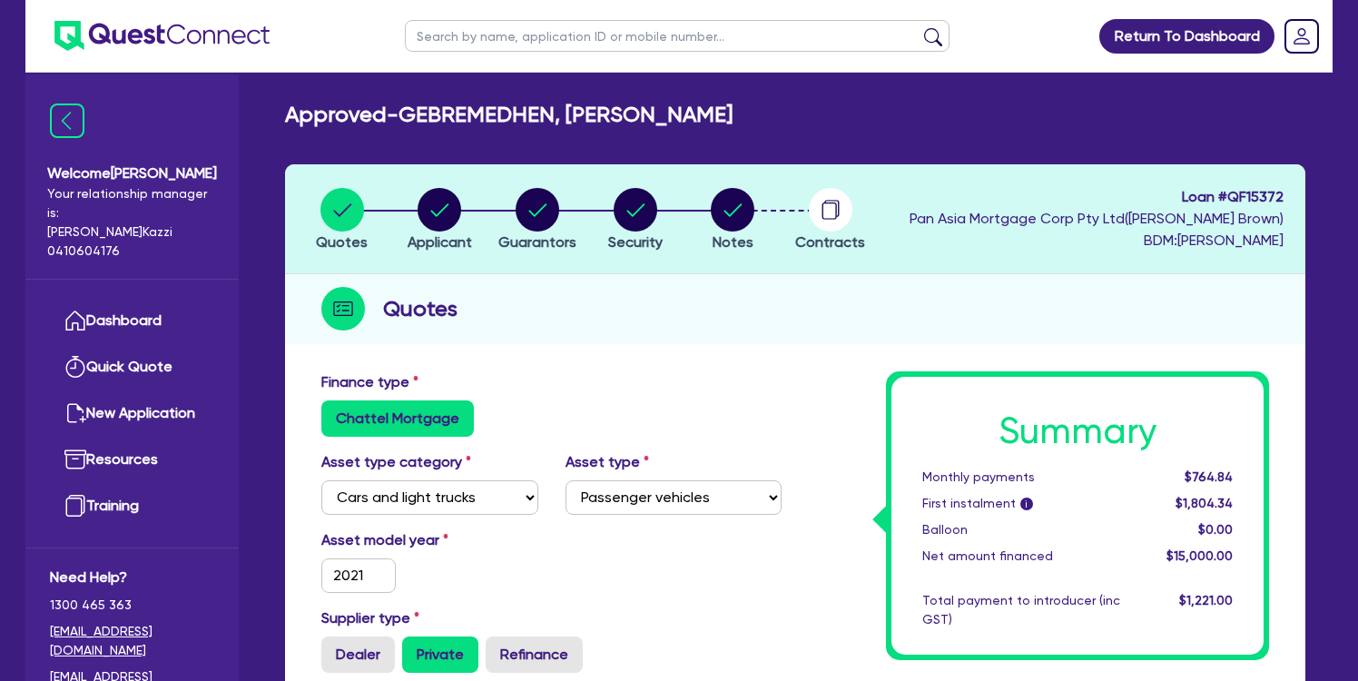
click at [829, 231] on button "Contracts" at bounding box center [830, 220] width 72 height 67
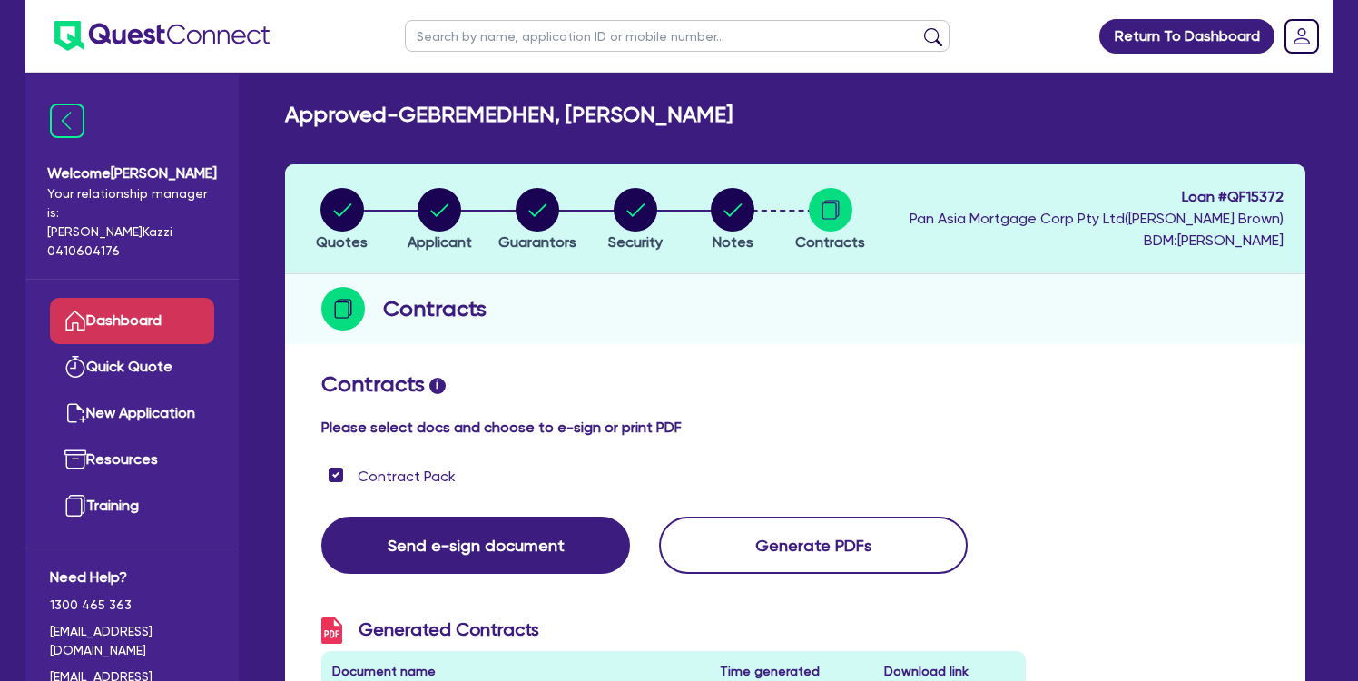
click at [143, 305] on link "Dashboard" at bounding box center [132, 321] width 164 height 46
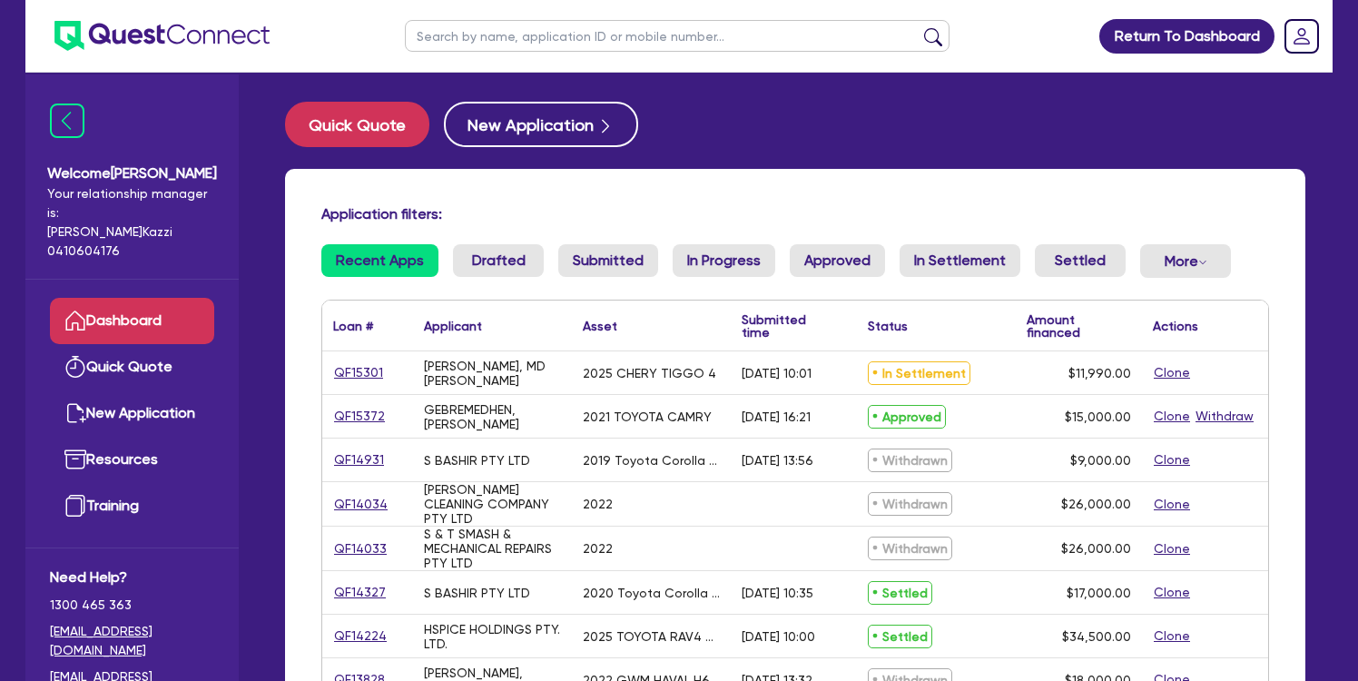
click at [369, 412] on link "QF15372" at bounding box center [359, 416] width 53 height 21
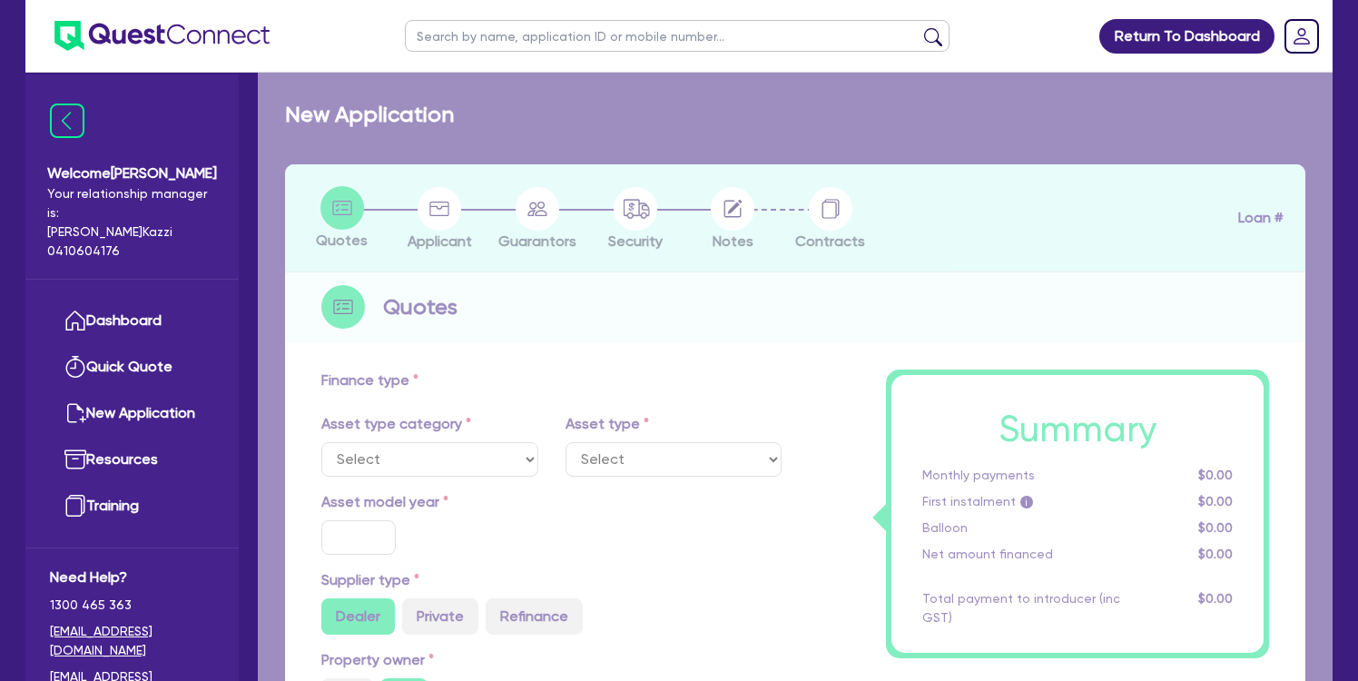
select select "CARS_AND_LIGHT_TRUCKS"
type input "2021"
radio input "false"
radio input "true"
type input "19,733.98"
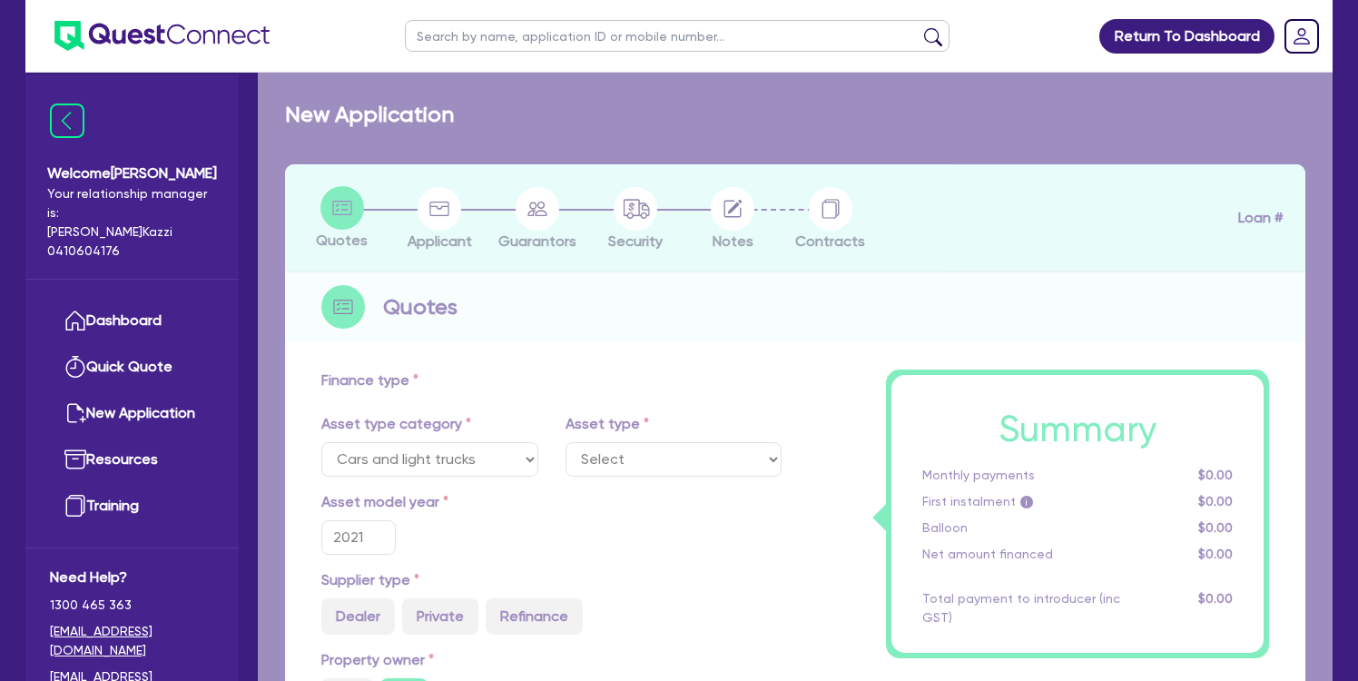
type input "4,733.98"
type input "5.06"
type input "760"
radio input "true"
type input "15.95"
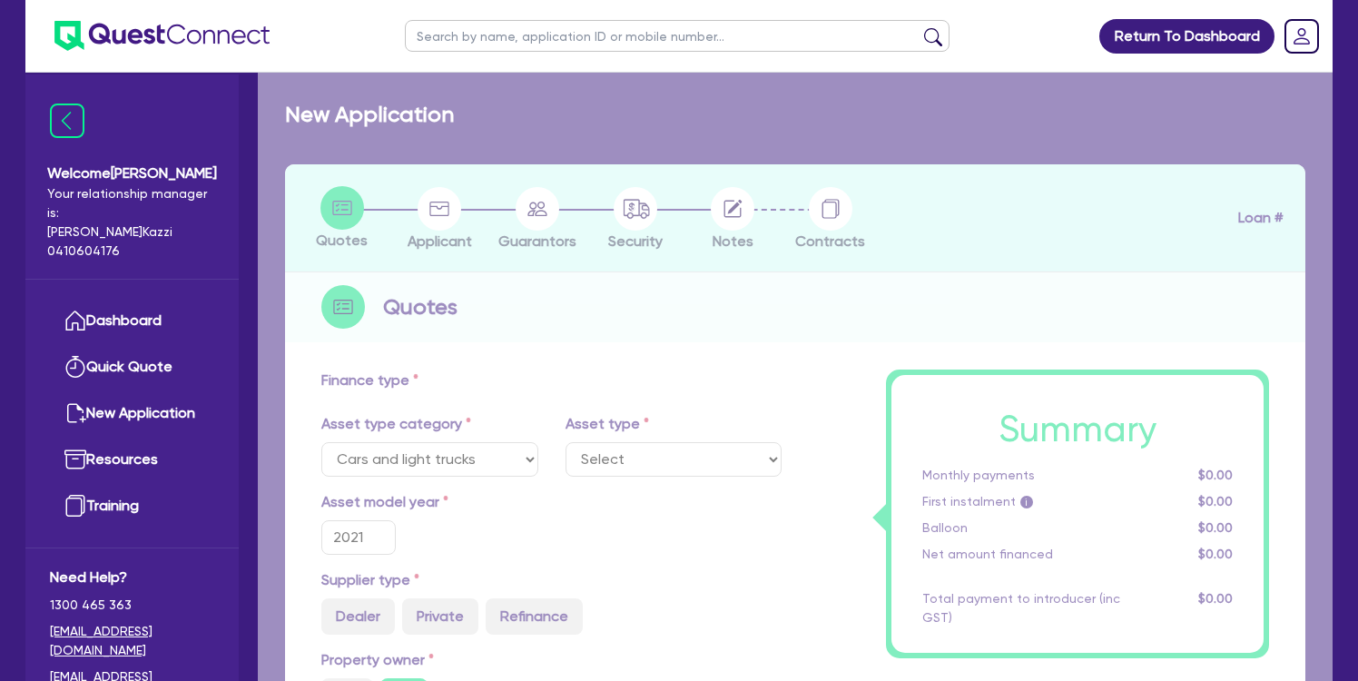
type input "350"
select select "PASSENGER_VEHICLES"
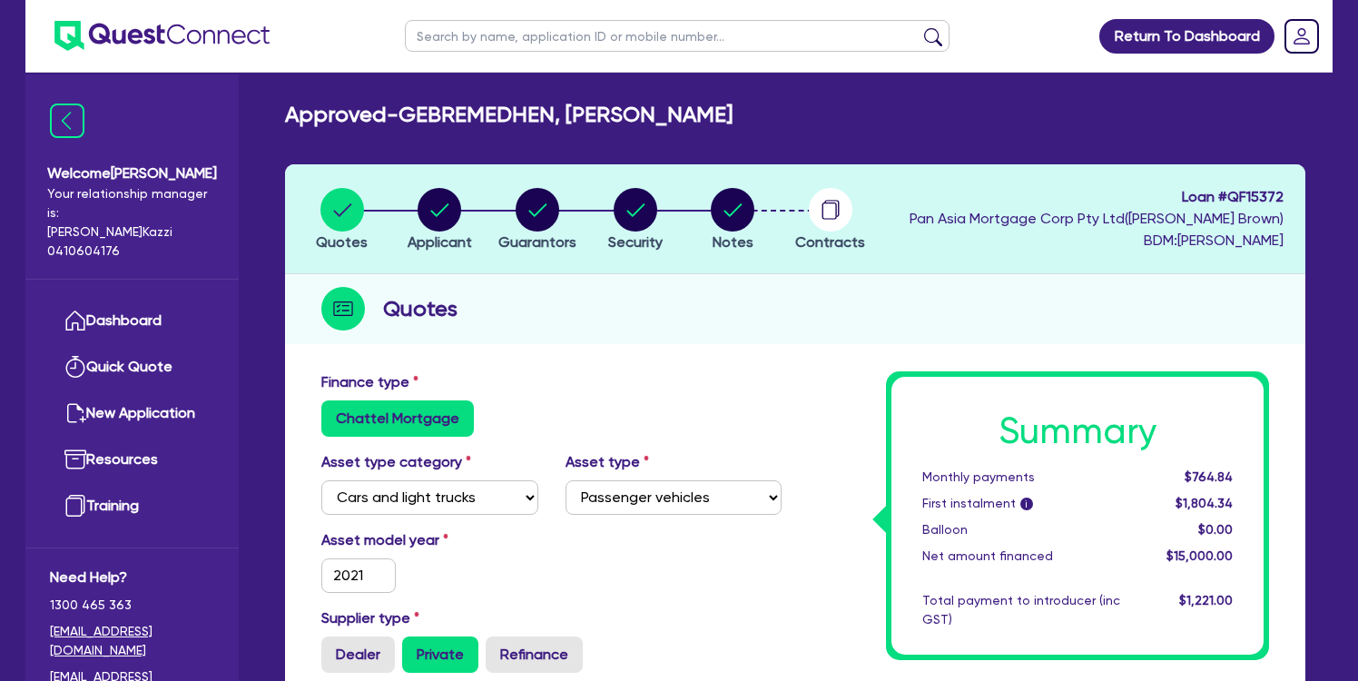
click at [835, 243] on span "Contracts" at bounding box center [830, 241] width 70 height 17
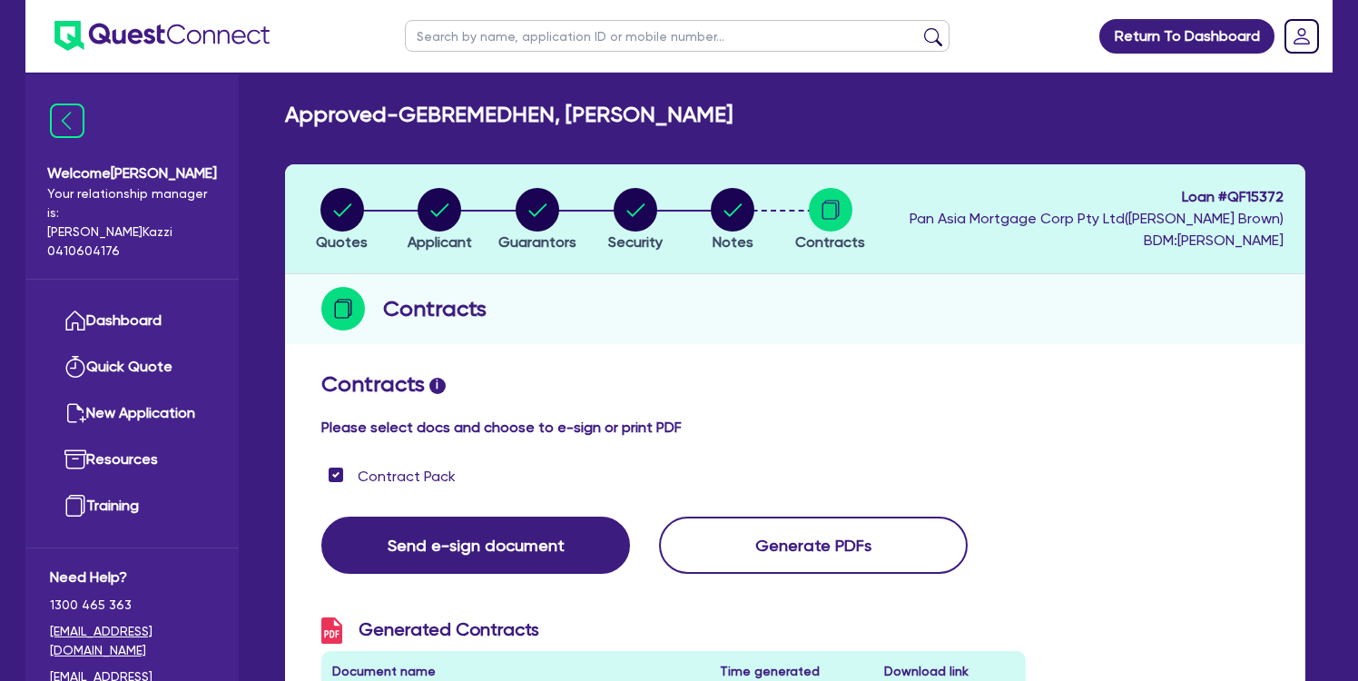
click at [352, 238] on span "Quotes" at bounding box center [342, 241] width 52 height 17
select select "CARS_AND_LIGHT_TRUCKS"
select select "PASSENGER_VEHICLES"
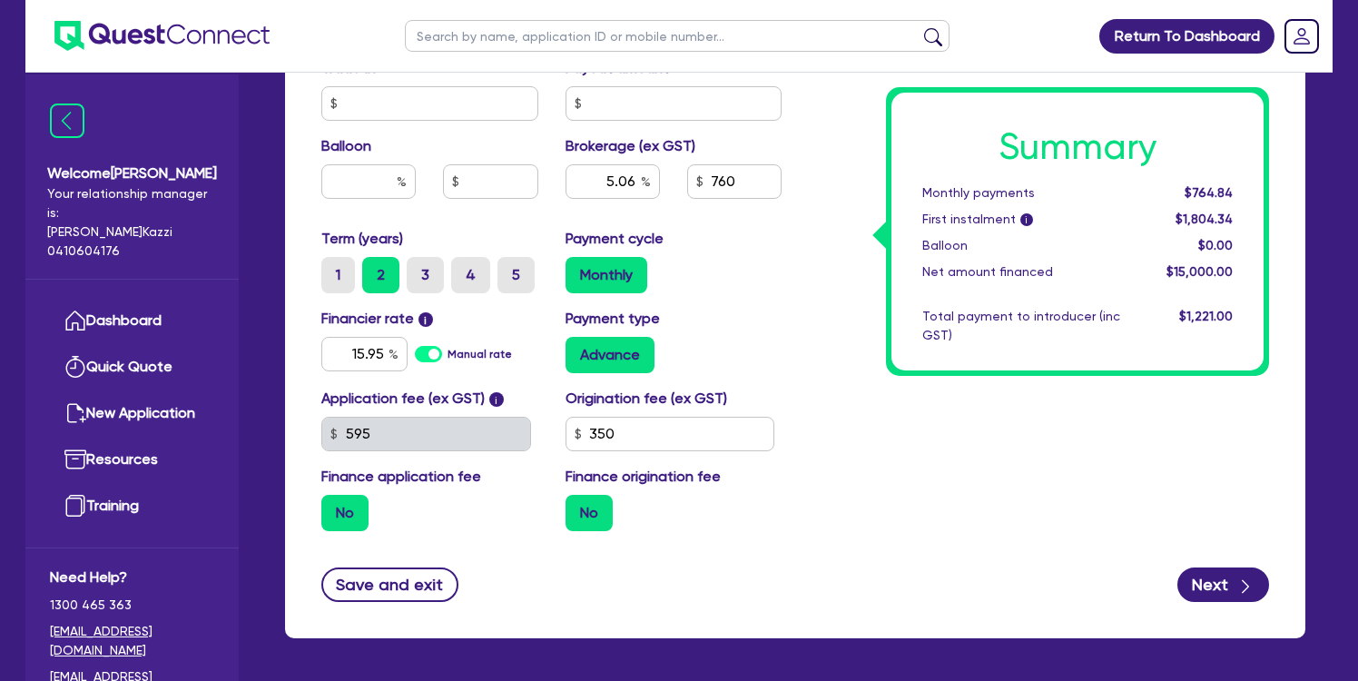
scroll to position [791, 0]
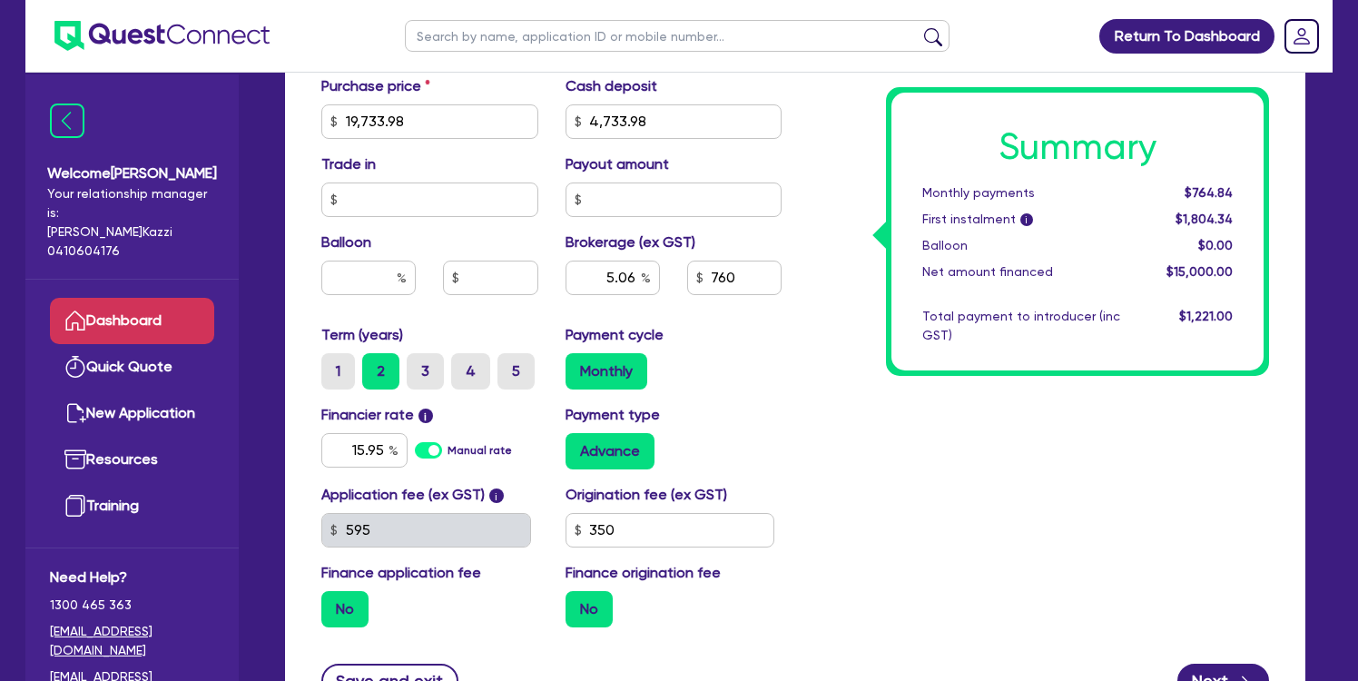
click at [128, 299] on link "Dashboard" at bounding box center [132, 321] width 164 height 46
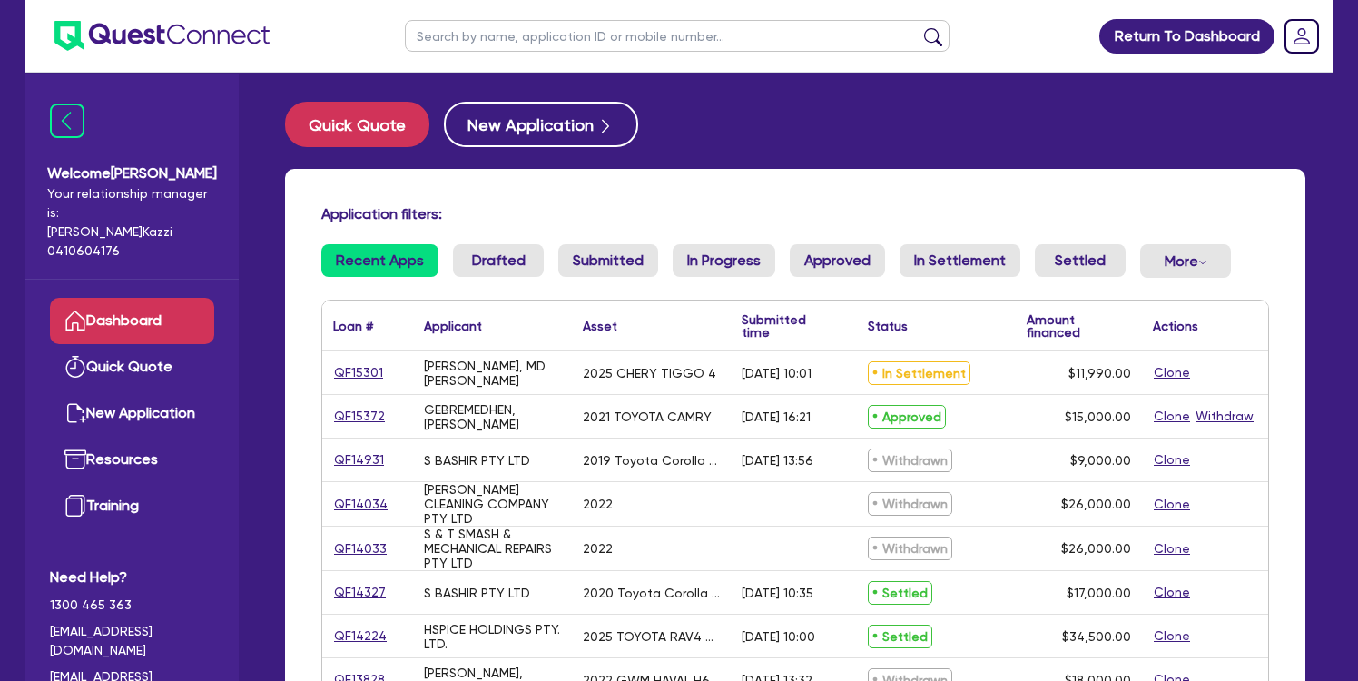
click at [358, 414] on link "QF15372" at bounding box center [359, 416] width 53 height 21
select select "CARS_AND_LIGHT_TRUCKS"
select select "PASSENGER_VEHICLES"
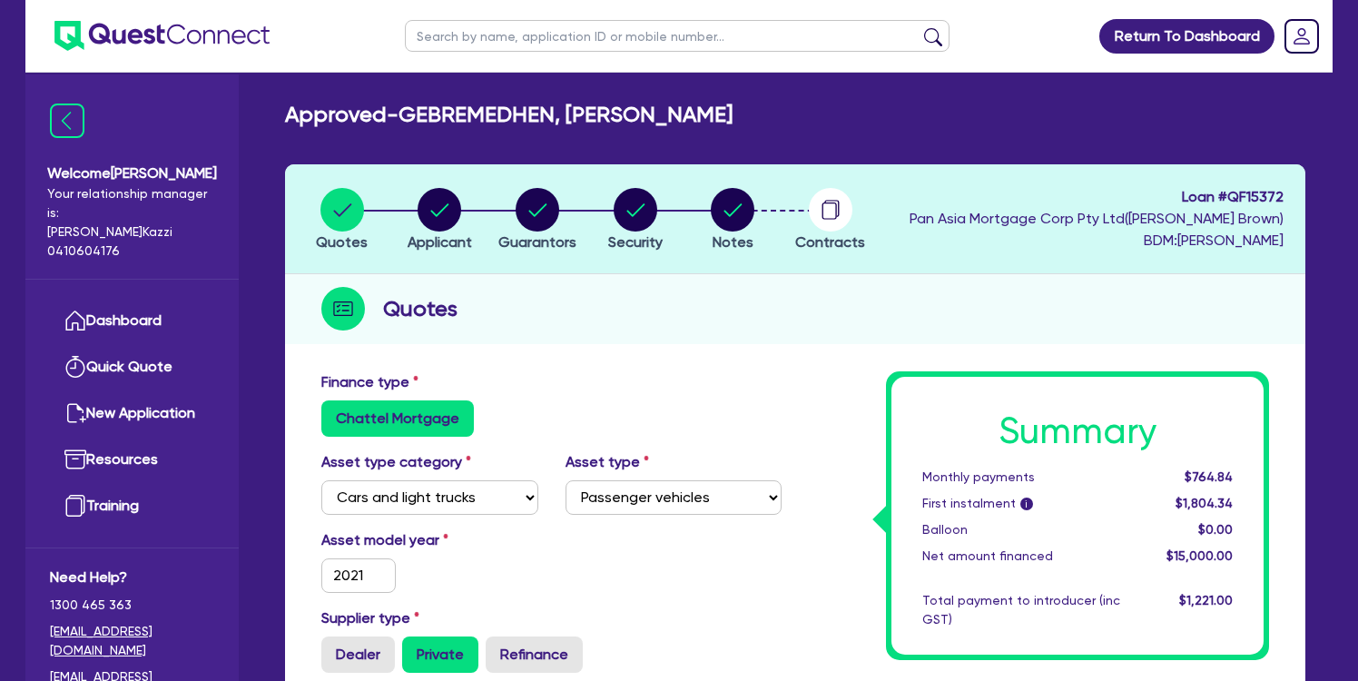
click at [832, 239] on span "Contracts" at bounding box center [830, 241] width 70 height 17
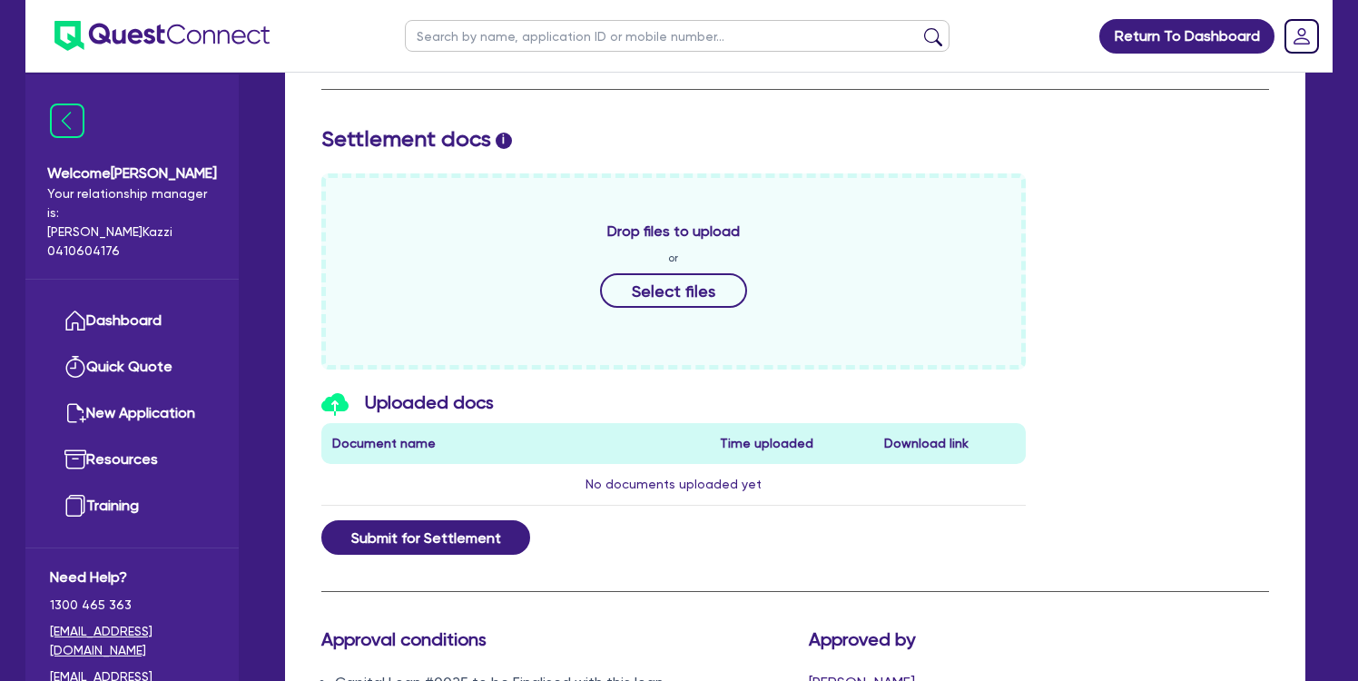
scroll to position [665, 0]
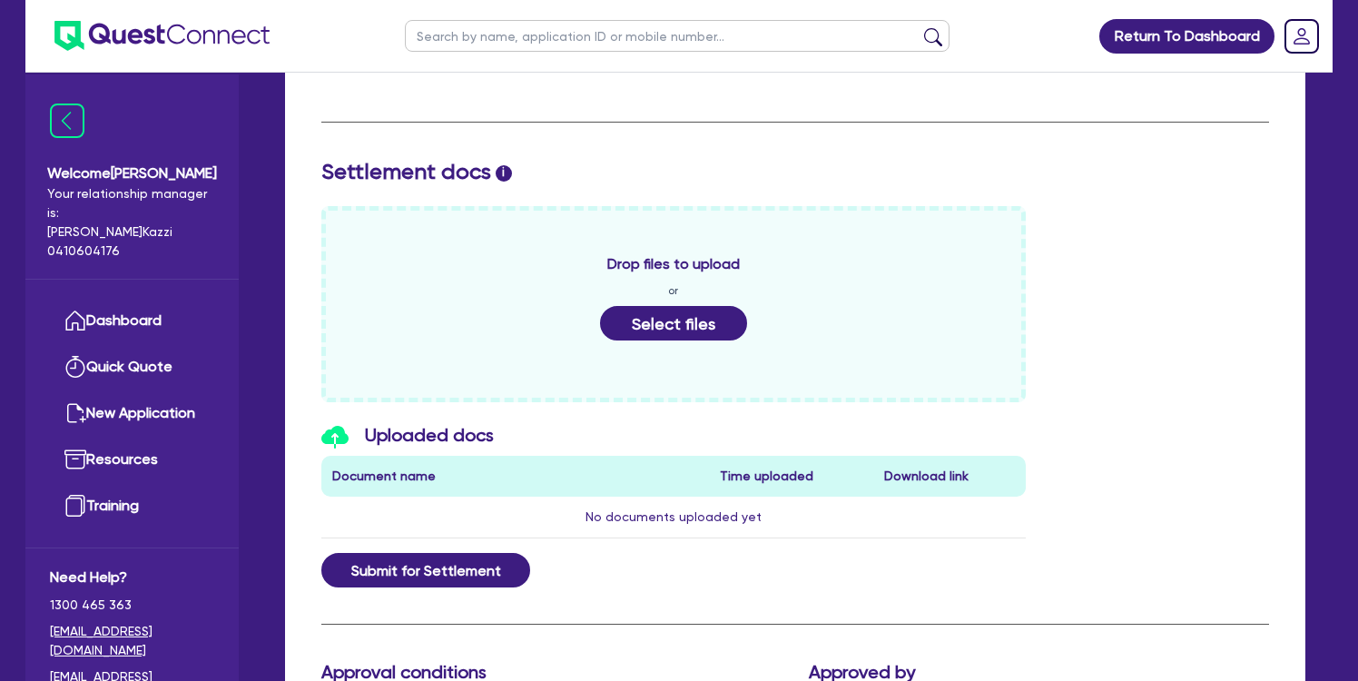
click at [698, 319] on button "Select files" at bounding box center [673, 323] width 147 height 34
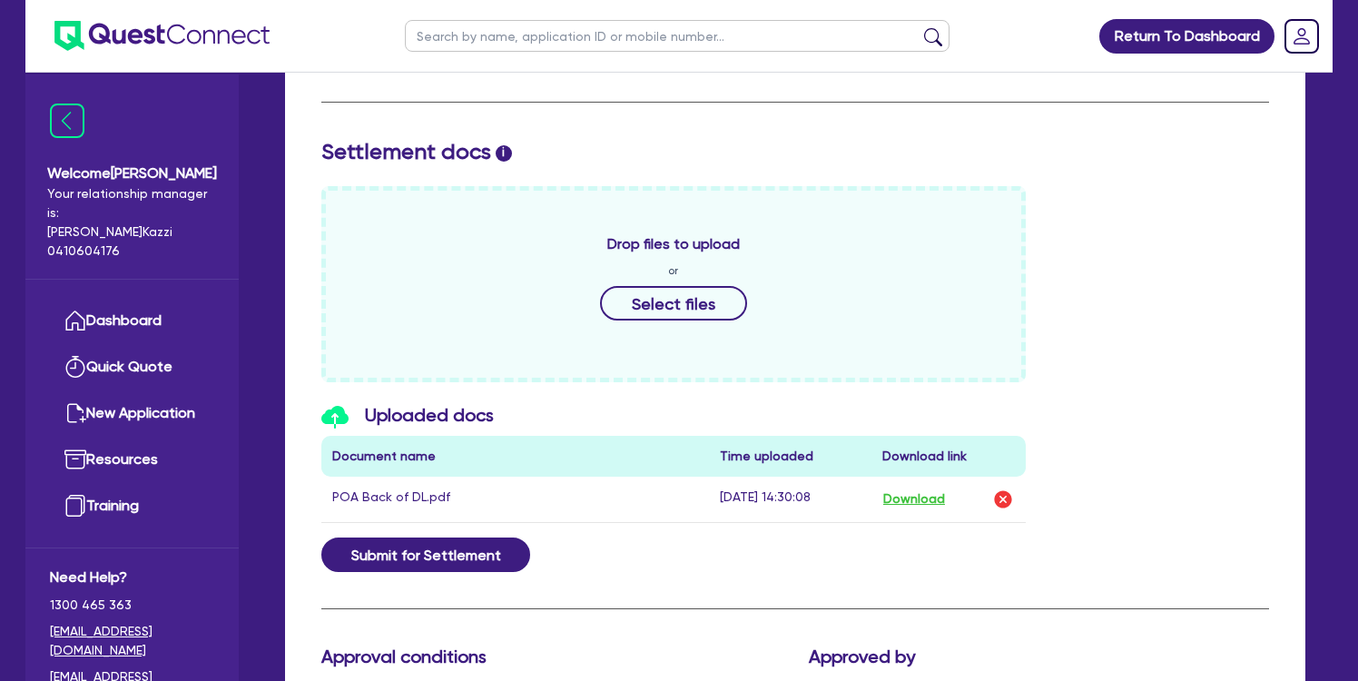
scroll to position [665, 0]
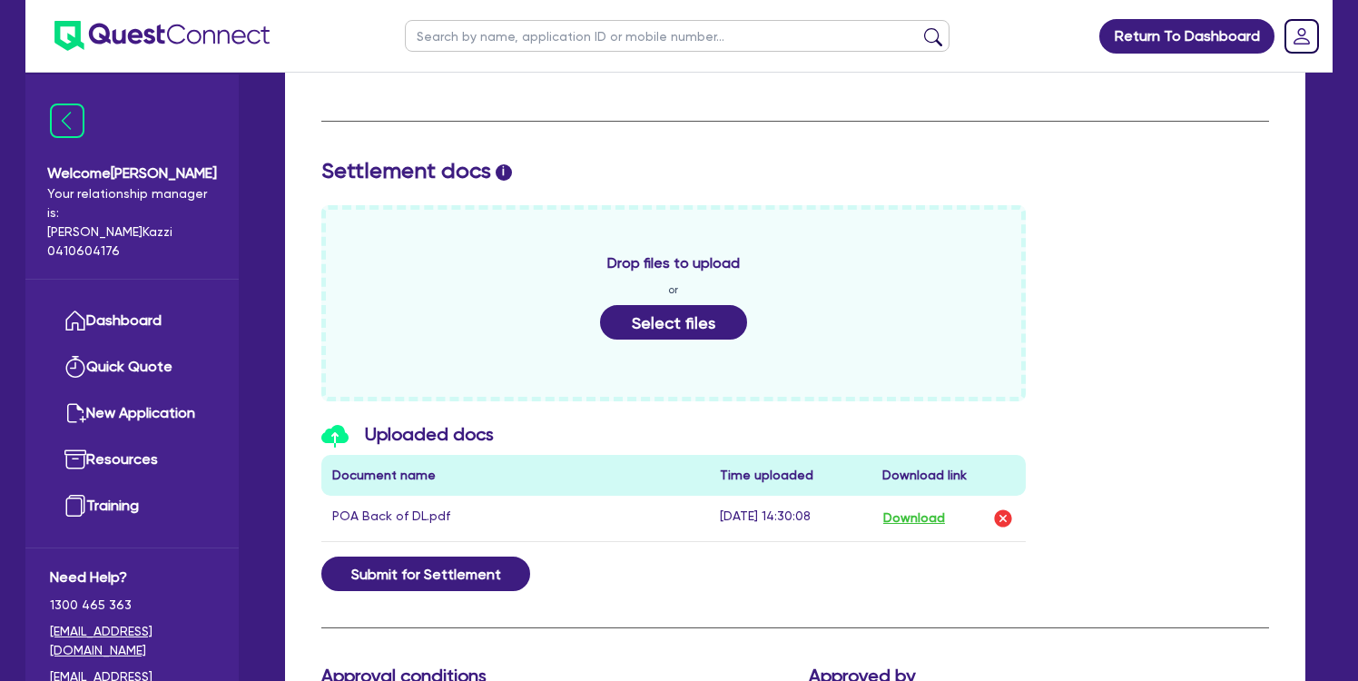
click at [701, 325] on button "Select files" at bounding box center [673, 322] width 147 height 34
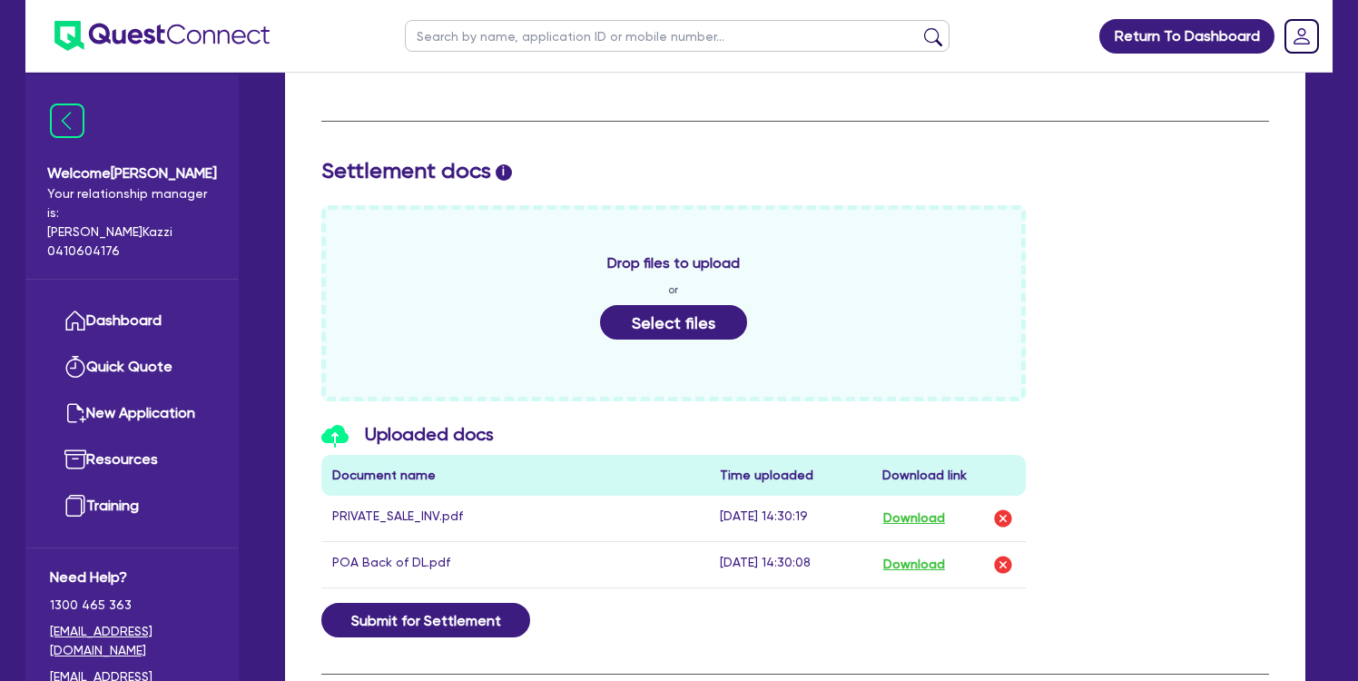
click at [696, 323] on button "Select files" at bounding box center [673, 322] width 147 height 34
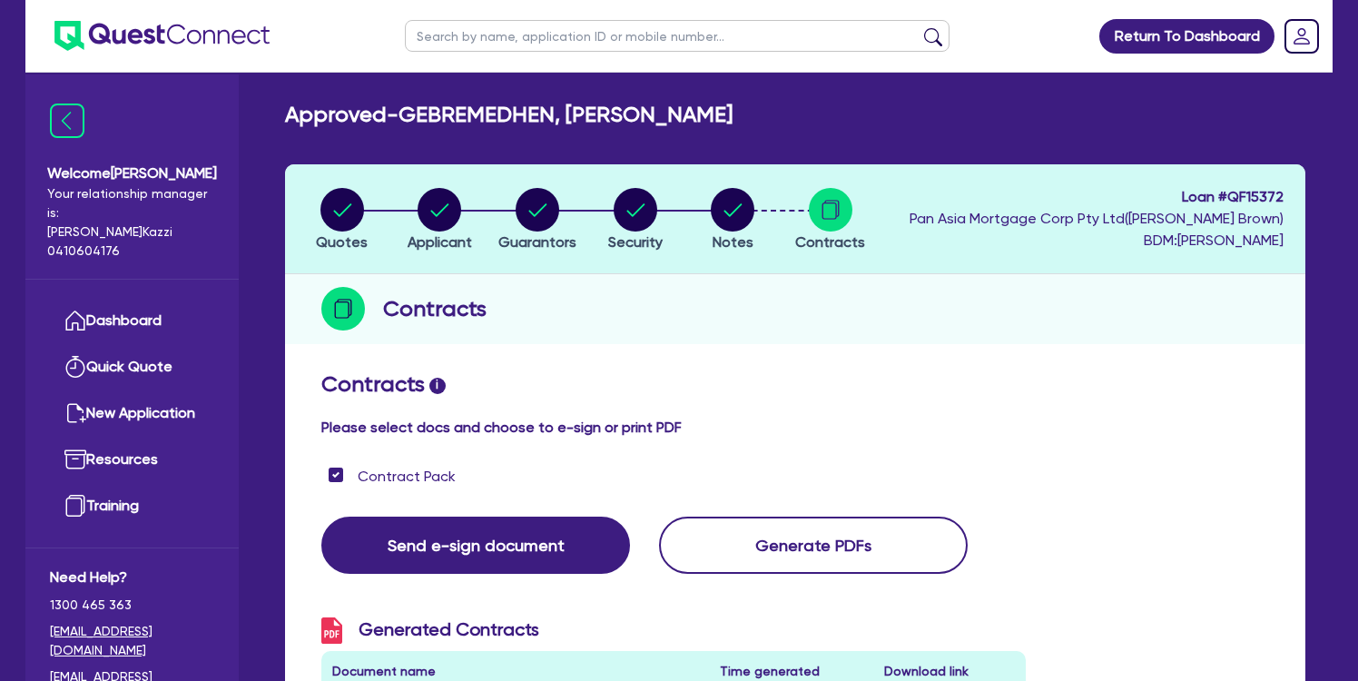
scroll to position [0, 0]
click at [342, 233] on span "Quotes" at bounding box center [342, 241] width 52 height 17
select select "CARS_AND_LIGHT_TRUCKS"
select select "PASSENGER_VEHICLES"
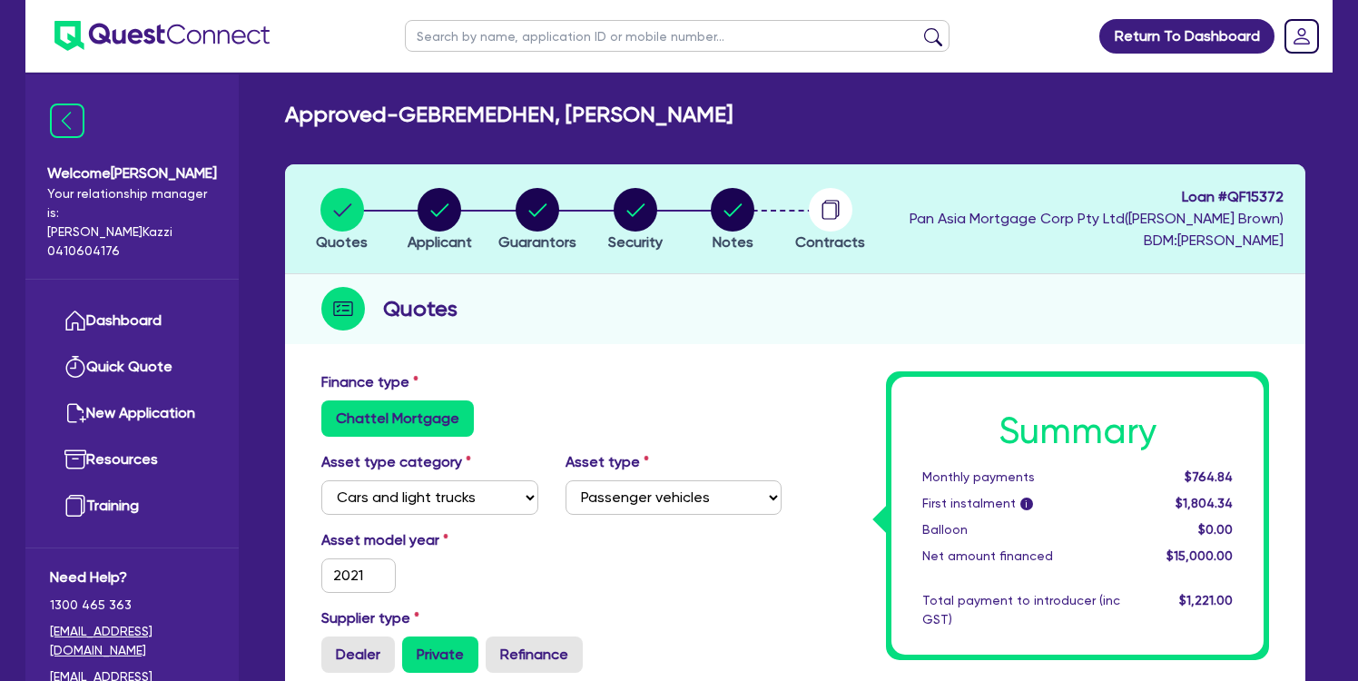
click at [832, 242] on span "Contracts" at bounding box center [830, 241] width 70 height 17
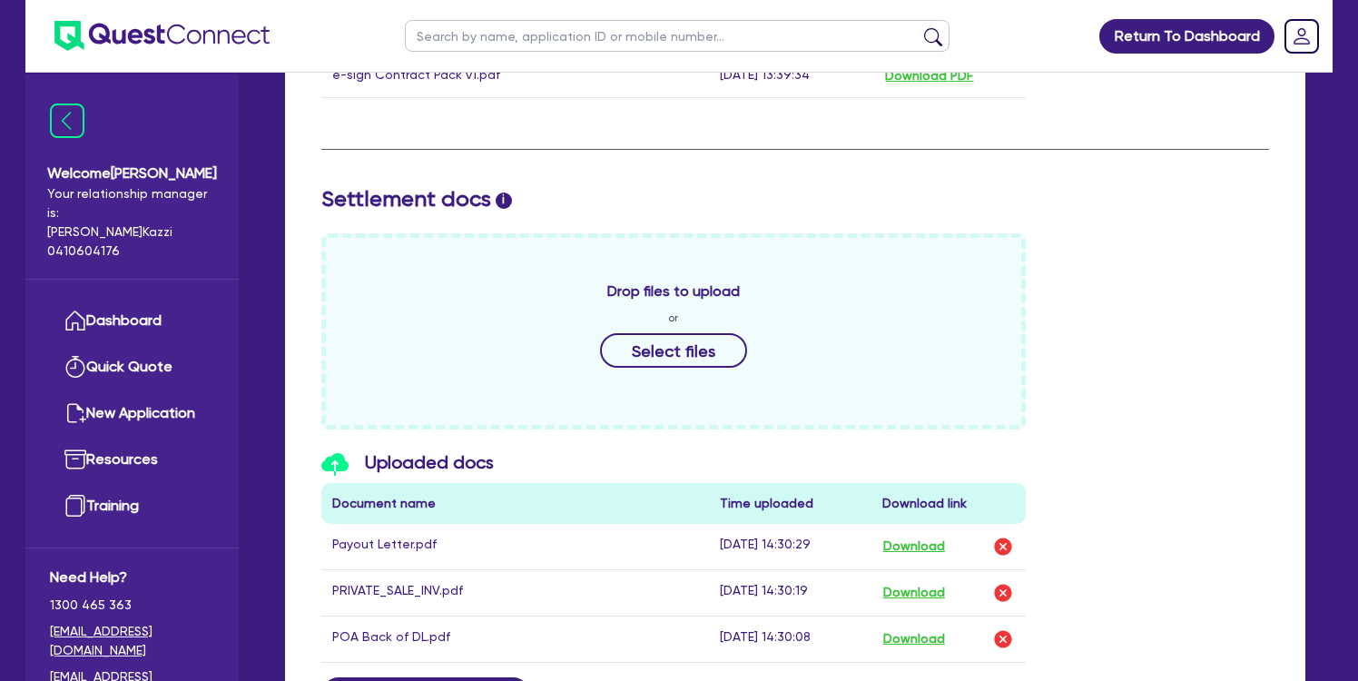
scroll to position [780, 0]
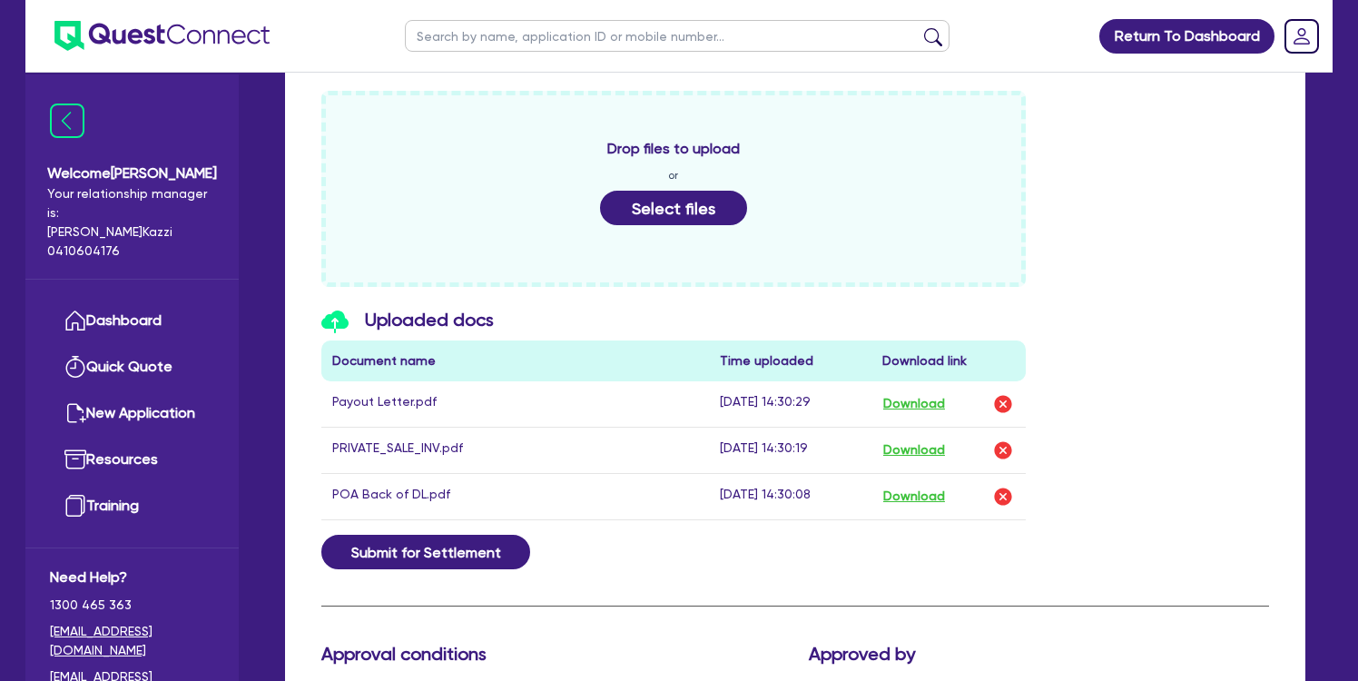
click at [684, 201] on button "Select files" at bounding box center [673, 208] width 147 height 34
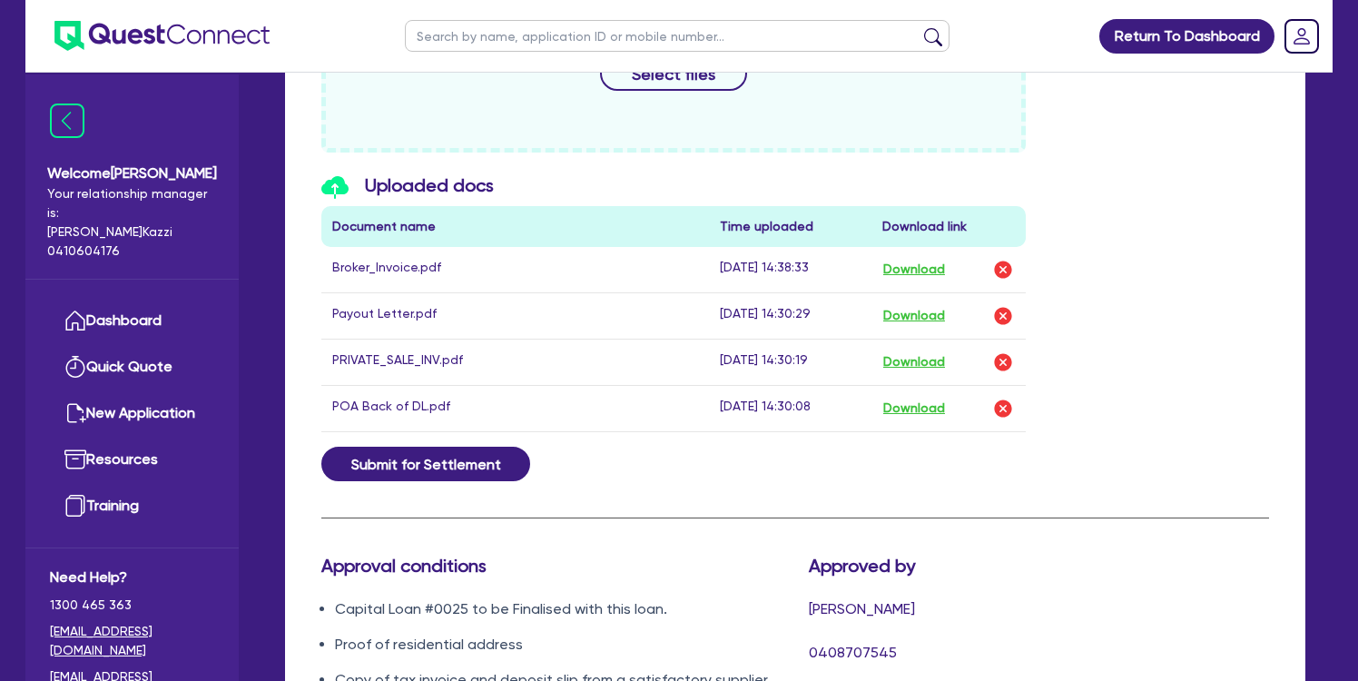
scroll to position [916, 0]
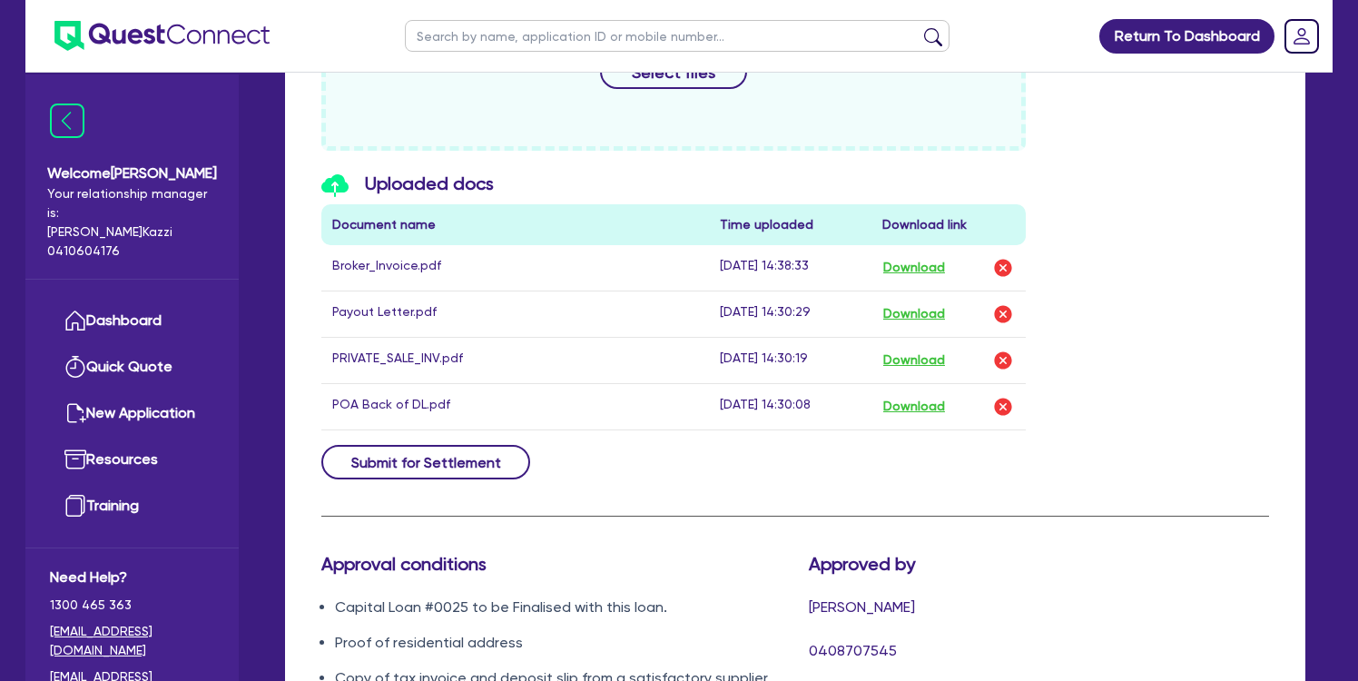
click at [458, 459] on button "Submit for Settlement" at bounding box center [425, 462] width 209 height 34
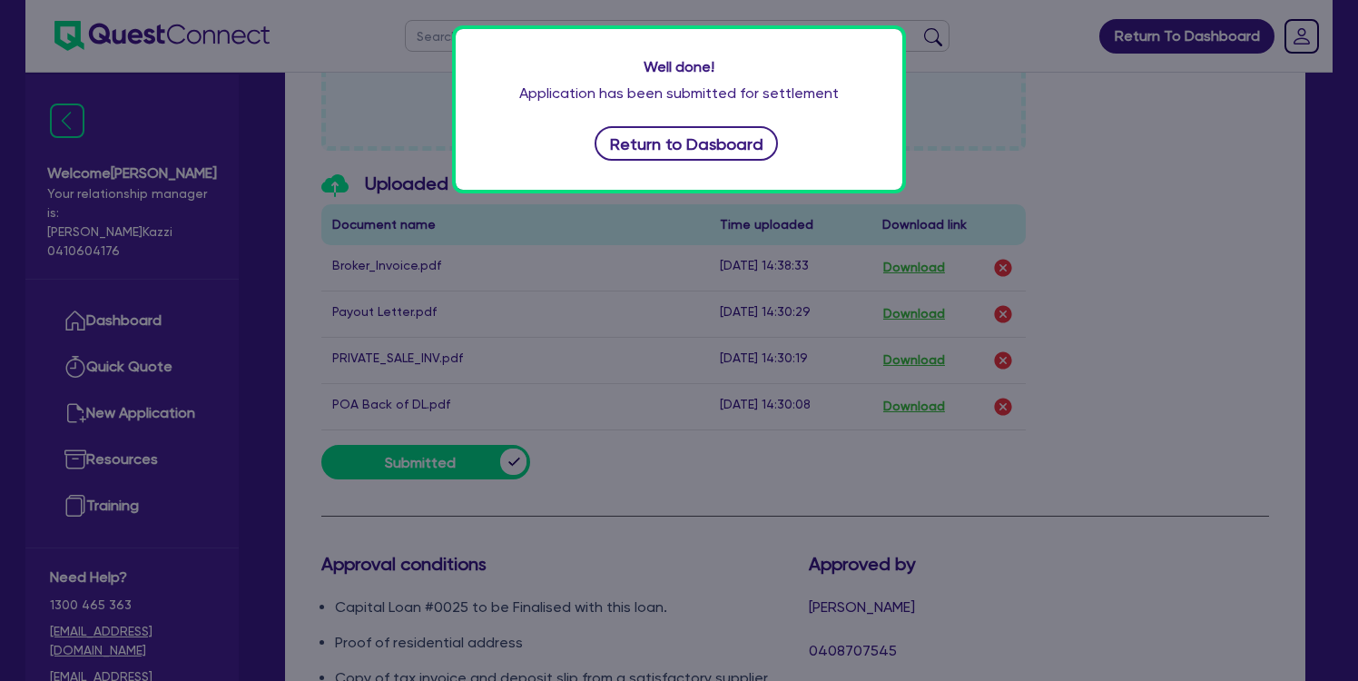
click at [683, 147] on button "Return to Dasboard" at bounding box center [686, 143] width 183 height 34
